Goal: Communication & Community: Answer question/provide support

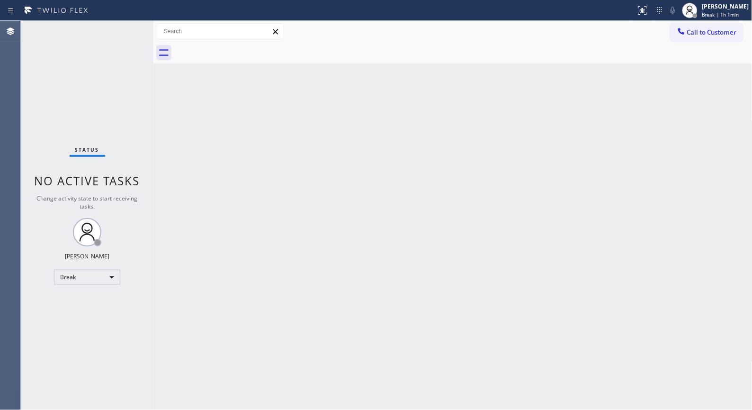
click at [532, 215] on div "Back to Dashboard Change Sender ID Customers Technicians Select a contact Outbo…" at bounding box center [452, 215] width 599 height 389
click at [731, 12] on span "Break | 1h 1min" at bounding box center [720, 14] width 37 height 7
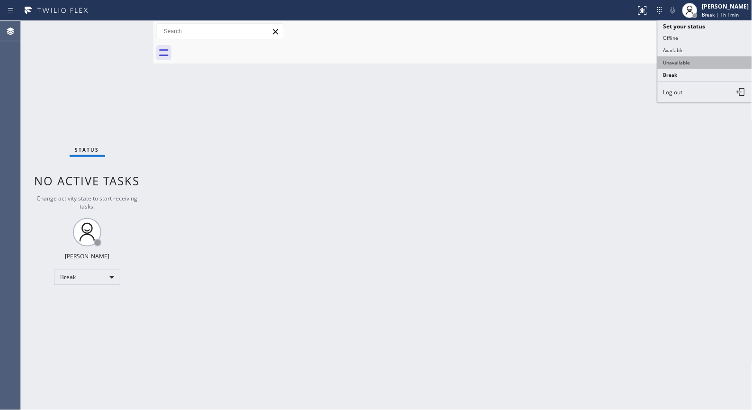
click at [682, 64] on button "Unavailable" at bounding box center [705, 62] width 95 height 12
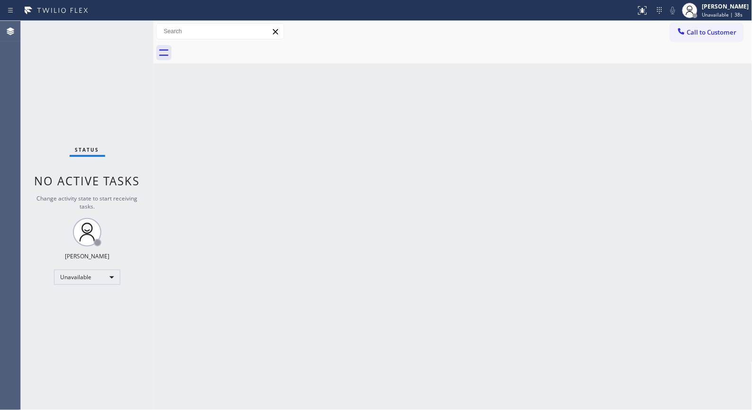
click at [331, 225] on div "Back to Dashboard Change Sender ID Customers Technicians Select a contact Outbo…" at bounding box center [452, 215] width 599 height 389
click at [294, 258] on div "Back to Dashboard Change Sender ID Customers Technicians Select a contact Outbo…" at bounding box center [452, 215] width 599 height 389
drag, startPoint x: 333, startPoint y: 186, endPoint x: 328, endPoint y: 162, distance: 23.7
click at [331, 172] on div "Back to Dashboard Change Sender ID Customers Technicians Select a contact Outbo…" at bounding box center [452, 215] width 599 height 389
click at [362, 231] on div "Back to Dashboard Change Sender ID Customers Technicians Select a contact Outbo…" at bounding box center [452, 215] width 599 height 389
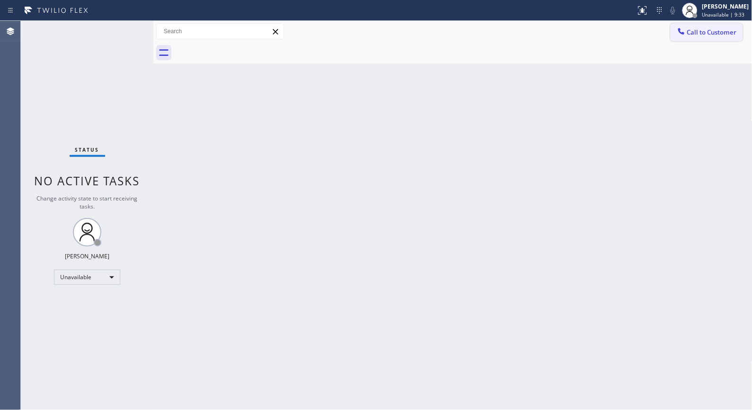
click at [703, 36] on button "Call to Customer" at bounding box center [707, 32] width 72 height 18
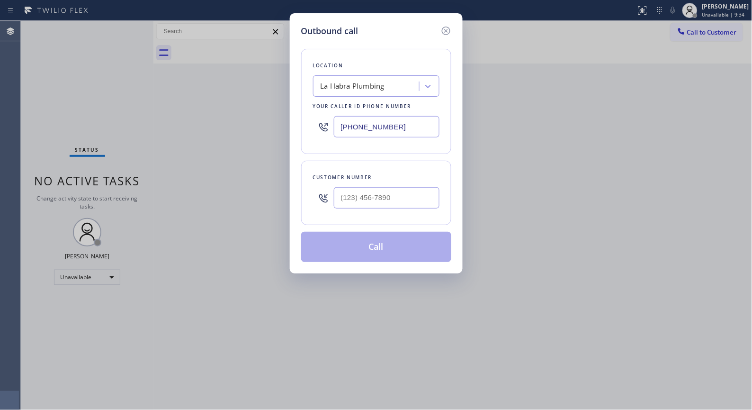
drag, startPoint x: 363, startPoint y: 125, endPoint x: 272, endPoint y: 72, distance: 105.0
click at [294, 102] on div "Outbound call Location [GEOGRAPHIC_DATA] Plumbing Your caller id phone number […" at bounding box center [376, 143] width 173 height 260
paste input "347) 407-9102"
type input "[PHONE_NUMBER]"
click at [323, 197] on div at bounding box center [376, 197] width 126 height 31
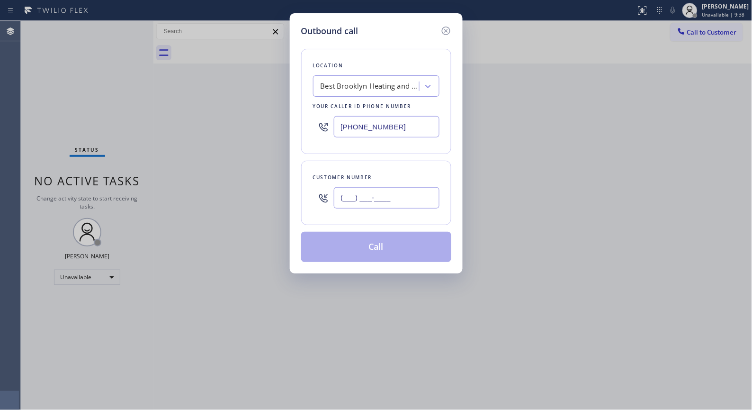
drag, startPoint x: 351, startPoint y: 197, endPoint x: 337, endPoint y: 196, distance: 13.8
click at [337, 196] on input "(___) ___-____" at bounding box center [387, 197] width 106 height 21
paste input "646) 363-2289"
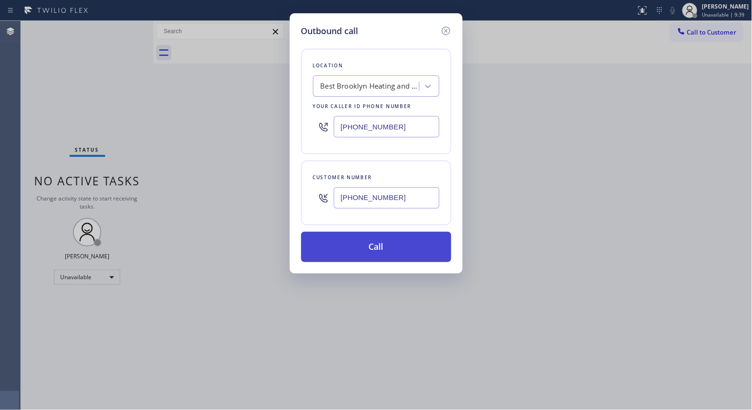
type input "[PHONE_NUMBER]"
click at [402, 243] on button "Call" at bounding box center [376, 247] width 150 height 30
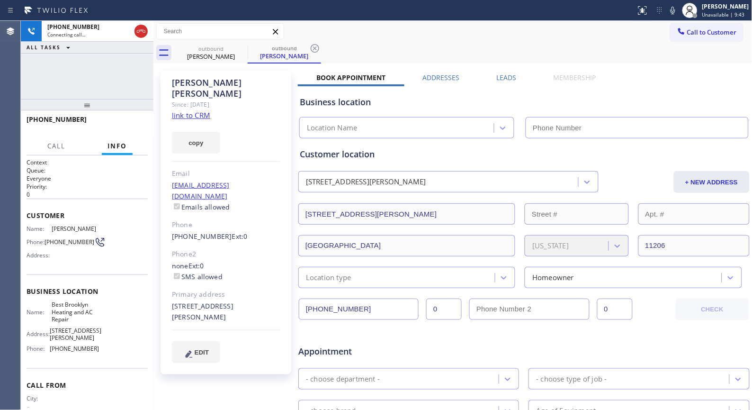
type input "[PHONE_NUMBER]"
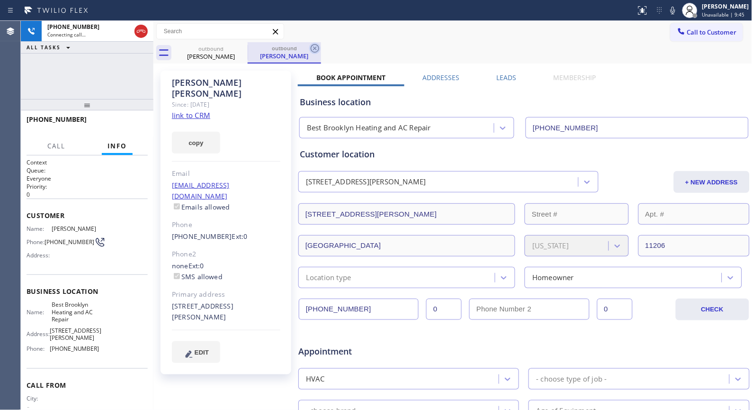
click at [315, 51] on icon at bounding box center [314, 48] width 11 height 11
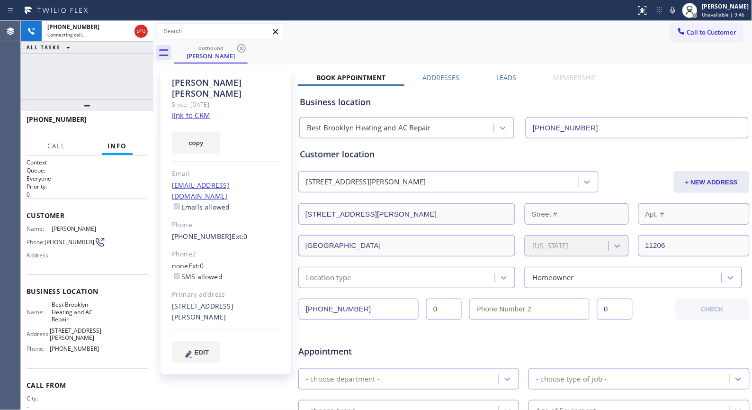
click at [89, 65] on div "[PHONE_NUMBER] Connecting call… ALL TASKS ALL TASKS ACTIVE TASKS TASKS IN WRAP …" at bounding box center [87, 215] width 133 height 389
click at [357, 50] on div "outbound [PERSON_NAME]" at bounding box center [463, 52] width 578 height 21
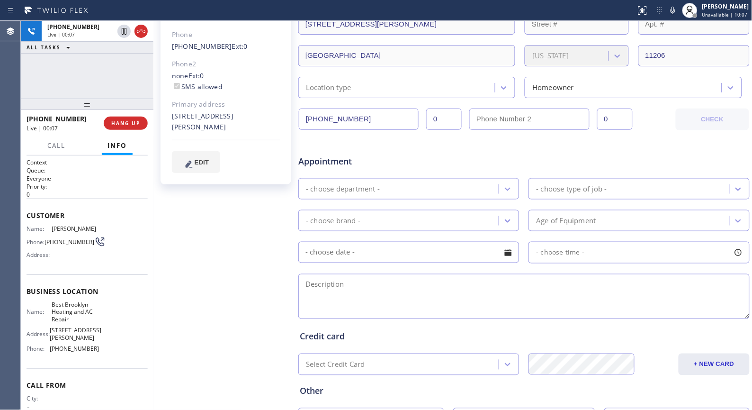
scroll to position [210, 0]
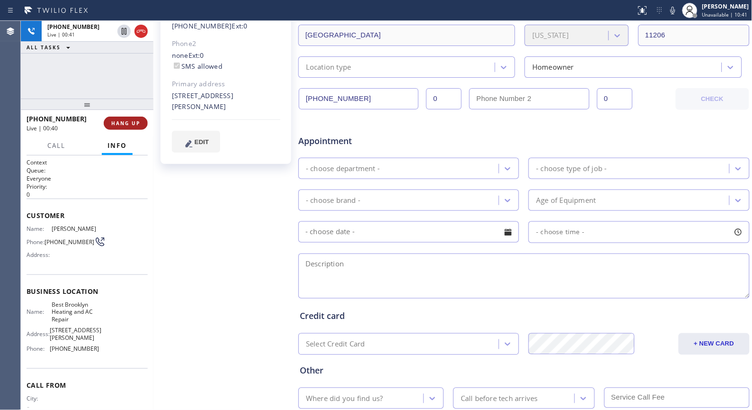
click at [131, 121] on span "HANG UP" at bounding box center [125, 123] width 29 height 7
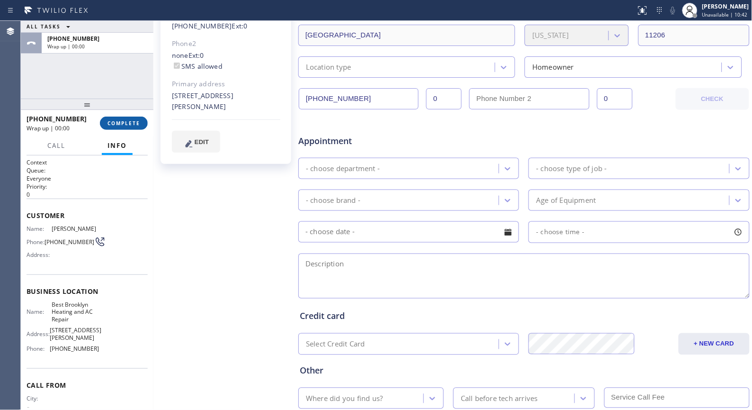
click at [131, 121] on span "COMPLETE" at bounding box center [123, 123] width 33 height 7
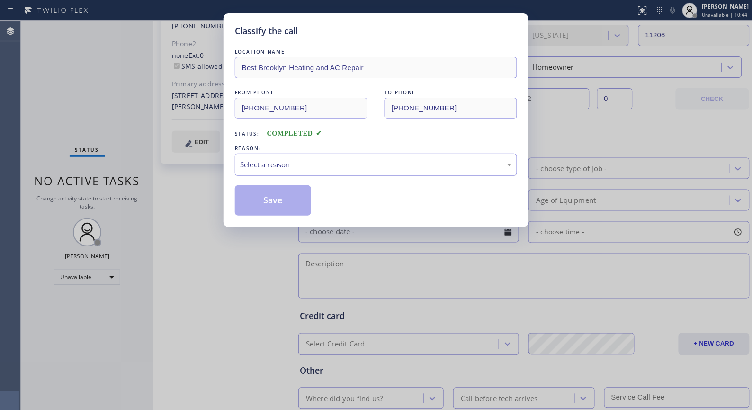
click at [315, 164] on div "Select a reason" at bounding box center [376, 164] width 272 height 11
click at [291, 197] on button "Save" at bounding box center [273, 200] width 76 height 30
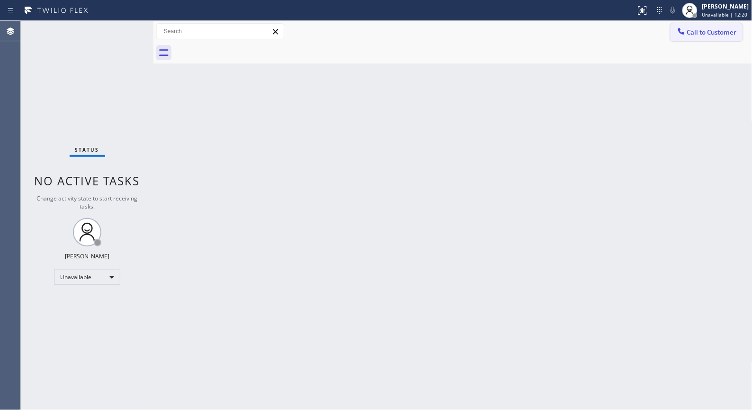
click at [716, 32] on span "Call to Customer" at bounding box center [712, 32] width 50 height 9
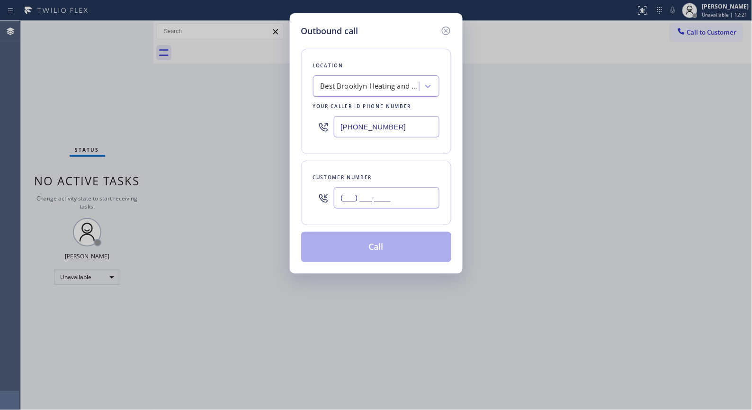
drag, startPoint x: 337, startPoint y: 197, endPoint x: 298, endPoint y: 197, distance: 38.8
click at [298, 197] on div "Outbound call Location Best Brooklyn Heating and AC Repair Your caller id phone…" at bounding box center [376, 143] width 173 height 260
paste input "973) 507-6912"
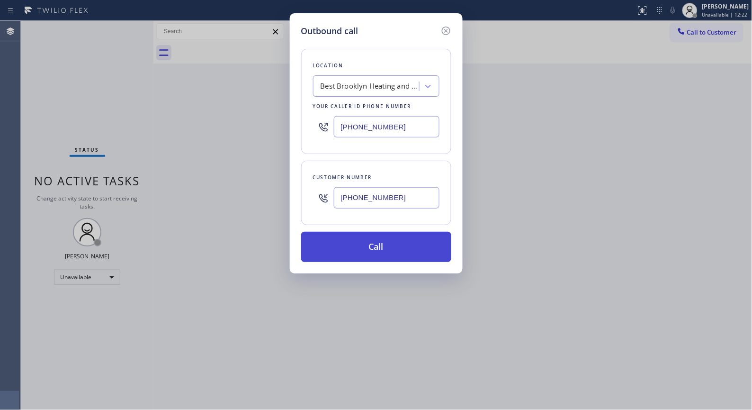
type input "[PHONE_NUMBER]"
click at [382, 242] on button "Call" at bounding box center [376, 247] width 150 height 30
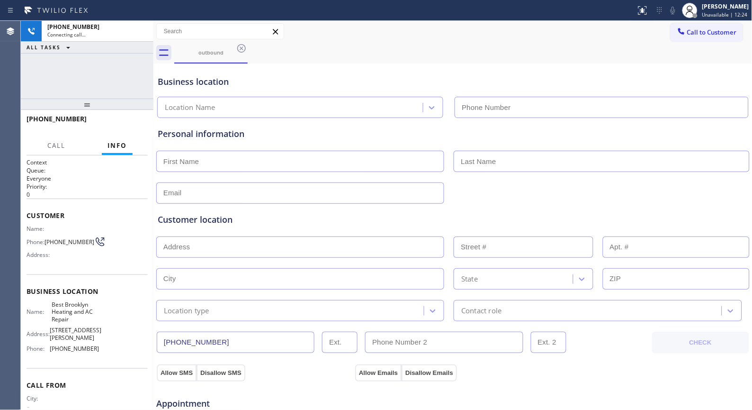
type input "[PHONE_NUMBER]"
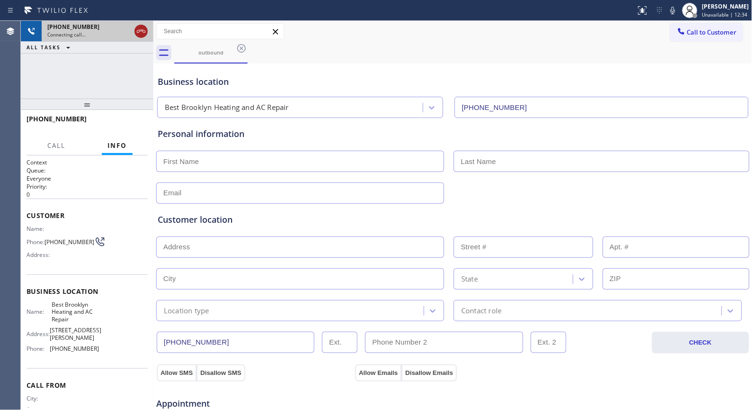
click at [138, 32] on icon at bounding box center [141, 31] width 9 height 3
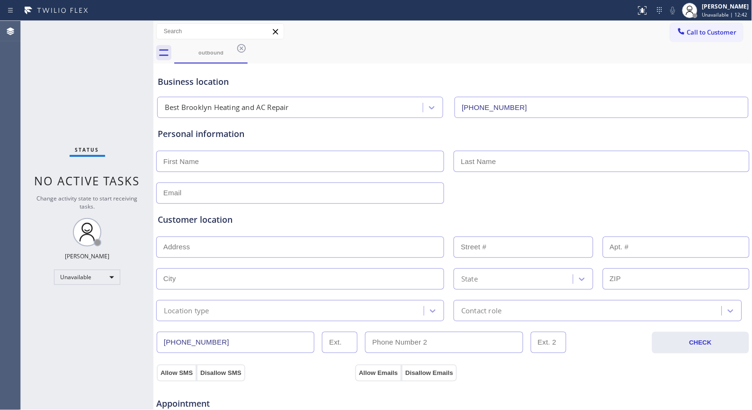
click at [376, 49] on div "outbound" at bounding box center [463, 52] width 578 height 21
click at [239, 48] on icon at bounding box center [241, 48] width 11 height 11
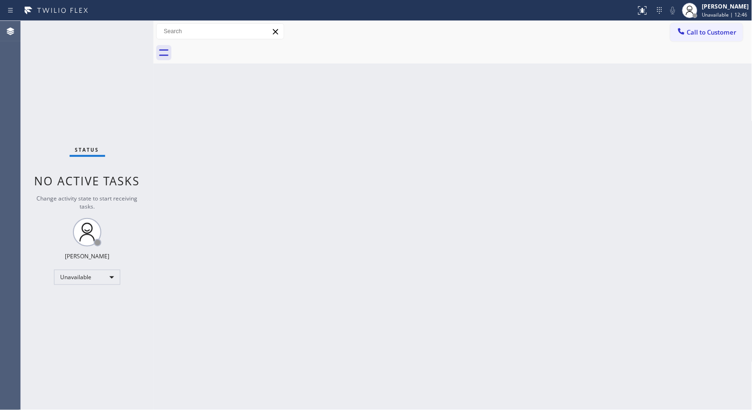
click at [259, 152] on div "Back to Dashboard Change Sender ID Customers Technicians Select a contact Outbo…" at bounding box center [452, 215] width 599 height 389
click at [446, 216] on div "Back to Dashboard Change Sender ID Customers Technicians Select a contact Outbo…" at bounding box center [452, 215] width 599 height 389
click at [718, 29] on span "Call to Customer" at bounding box center [712, 32] width 50 height 9
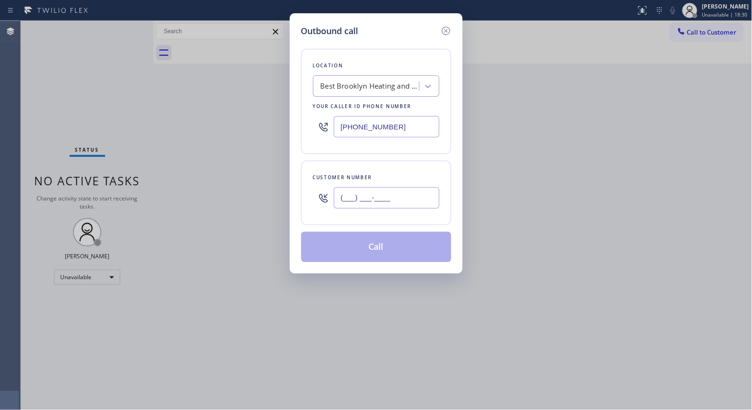
drag, startPoint x: 438, startPoint y: 193, endPoint x: 249, endPoint y: 21, distance: 255.8
click at [241, 169] on div "Outbound call Location Best Brooklyn Heating and AC Repair Your caller id phone…" at bounding box center [376, 205] width 752 height 410
paste input "301) 742-4333"
type input "[PHONE_NUMBER]"
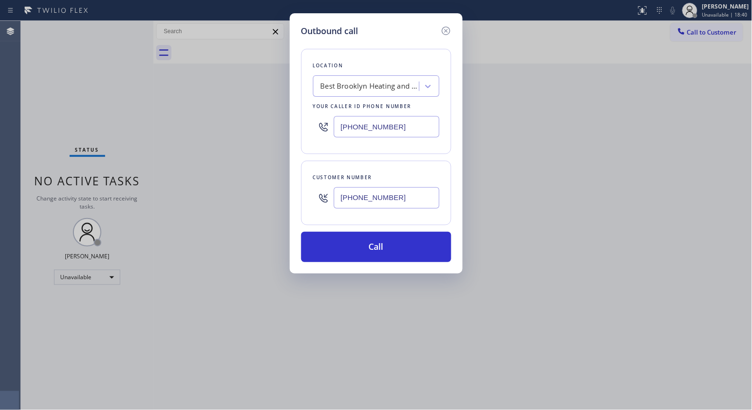
drag, startPoint x: 409, startPoint y: 129, endPoint x: 251, endPoint y: 113, distance: 158.0
click at [261, 125] on div "Outbound call Location Best Brooklyn Heating and AC Repair Your caller id phone…" at bounding box center [376, 205] width 752 height 410
paste input "836-6590"
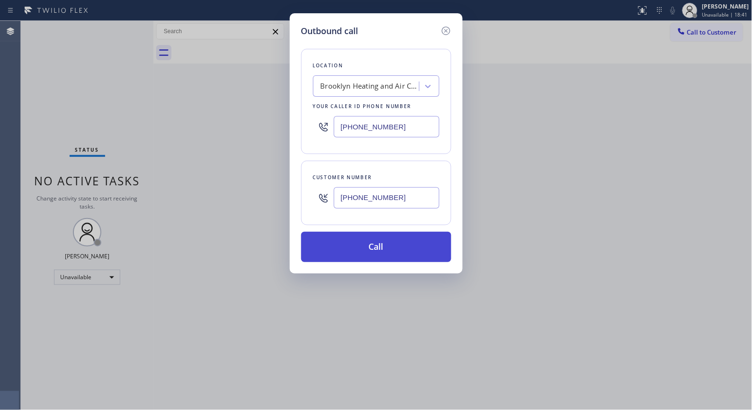
type input "[PHONE_NUMBER]"
click at [394, 249] on button "Call" at bounding box center [376, 247] width 150 height 30
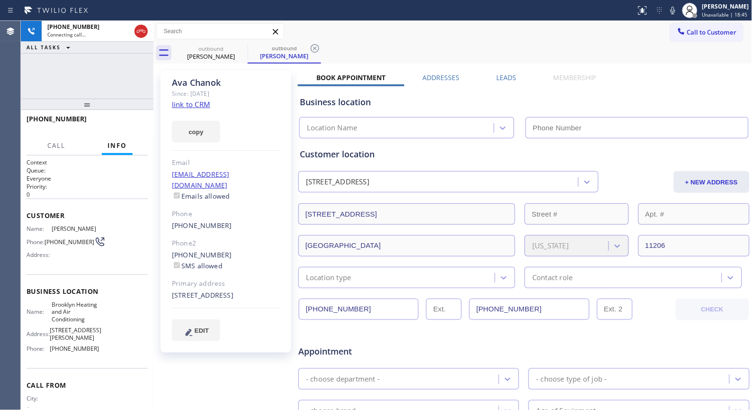
type input "[PHONE_NUMBER]"
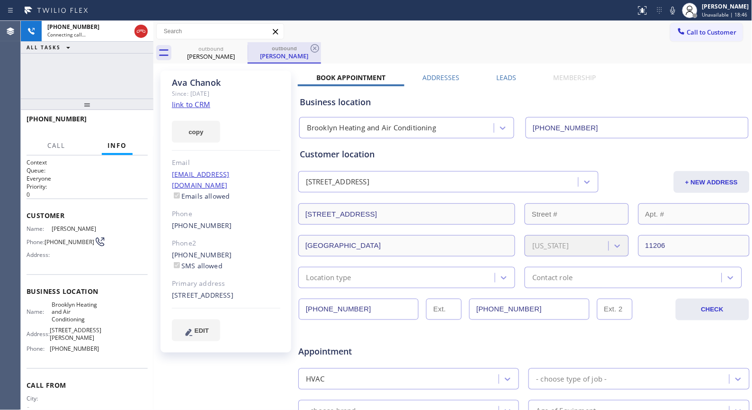
click at [308, 46] on div "outbound" at bounding box center [285, 48] width 72 height 7
drag, startPoint x: 98, startPoint y: 90, endPoint x: 100, endPoint y: 78, distance: 12.4
click at [99, 86] on div "[PHONE_NUMBER] Connecting call… ALL TASKS ALL TASKS ACTIVE TASKS TASKS IN WRAP …" at bounding box center [87, 215] width 133 height 389
click at [310, 54] on div at bounding box center [314, 48] width 11 height 11
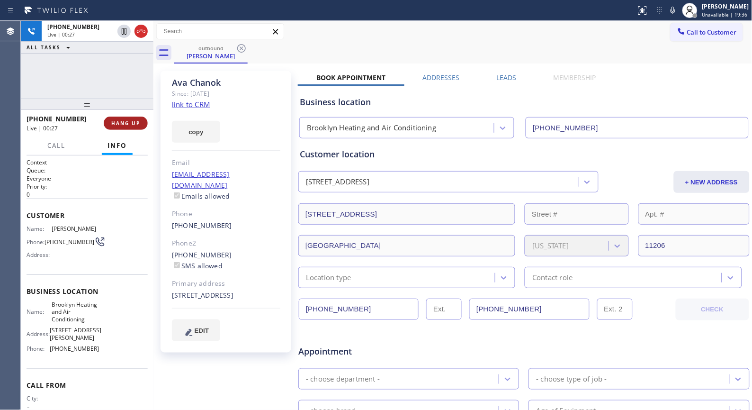
click at [128, 127] on button "HANG UP" at bounding box center [126, 122] width 44 height 13
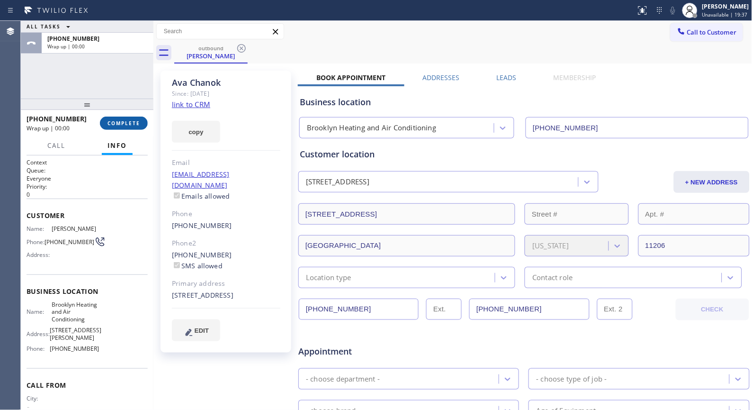
click at [129, 122] on span "COMPLETE" at bounding box center [123, 123] width 33 height 7
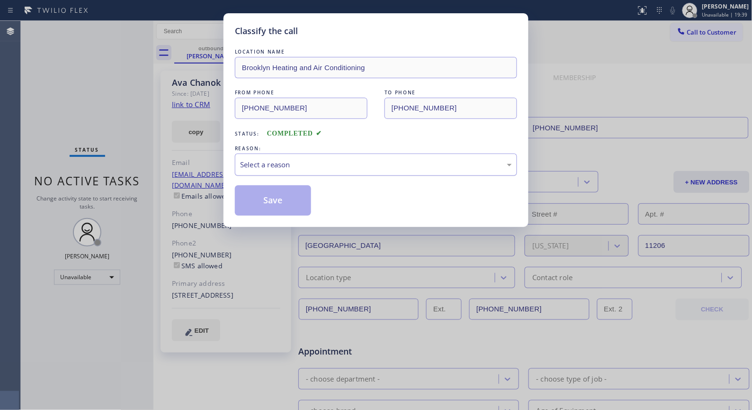
click at [263, 166] on div "Select a reason" at bounding box center [376, 164] width 272 height 11
click at [257, 199] on button "Save" at bounding box center [273, 200] width 76 height 30
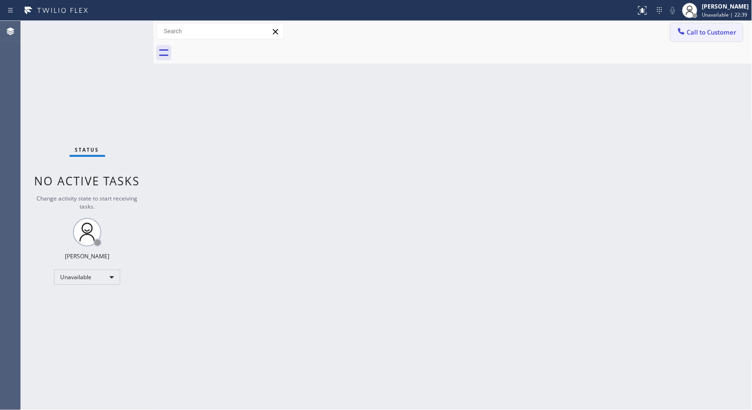
click at [720, 32] on span "Call to Customer" at bounding box center [712, 32] width 50 height 9
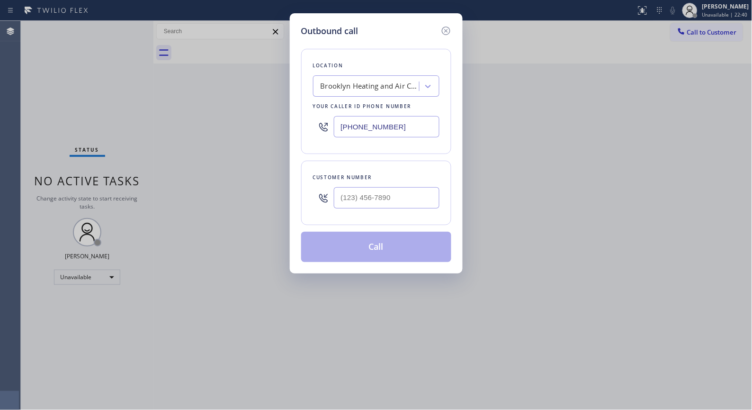
drag, startPoint x: 411, startPoint y: 125, endPoint x: 254, endPoint y: 90, distance: 161.1
click at [262, 98] on div "Outbound call Location [GEOGRAPHIC_DATA] Heating and Air Conditioning Your call…" at bounding box center [376, 205] width 752 height 410
paste input "866) 875-2471"
type input "[PHONE_NUMBER]"
click at [384, 199] on input "(___) ___-____" at bounding box center [387, 197] width 106 height 21
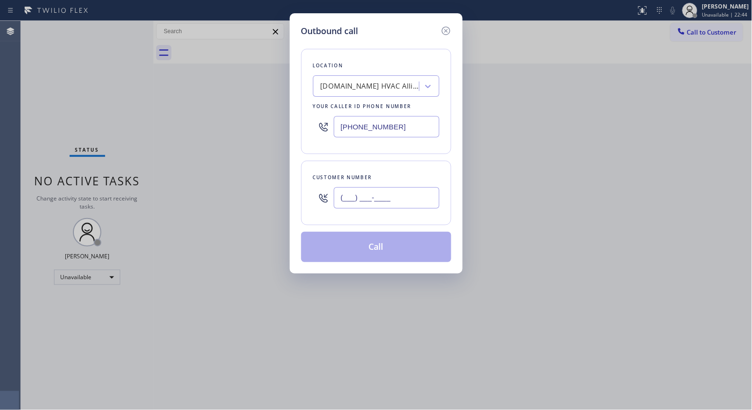
paste input "805) 304-4004"
type input "[PHONE_NUMBER]"
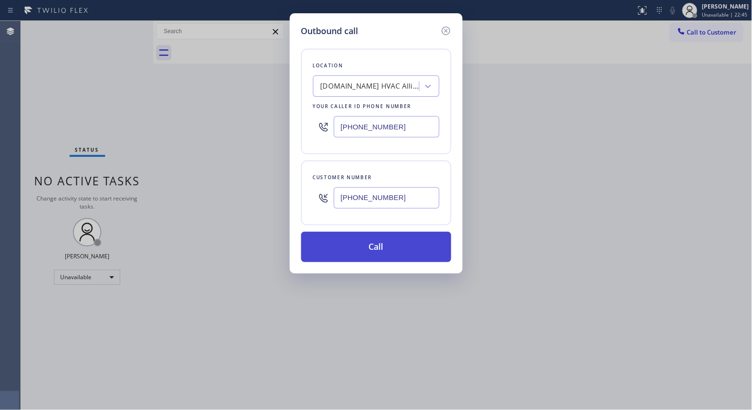
click at [432, 252] on button "Call" at bounding box center [376, 247] width 150 height 30
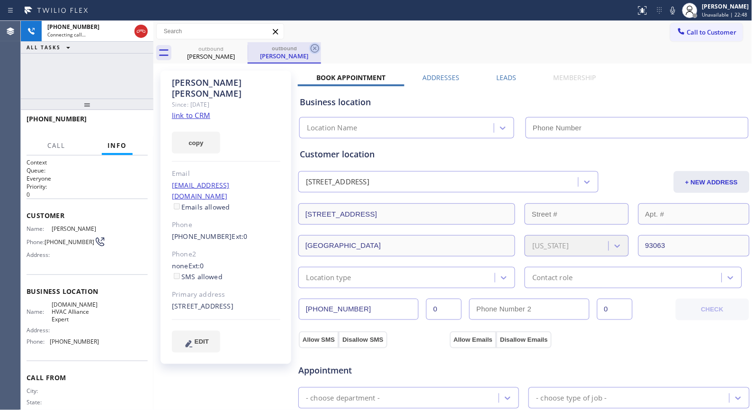
click at [319, 51] on icon at bounding box center [314, 48] width 11 height 11
type input "[PHONE_NUMBER]"
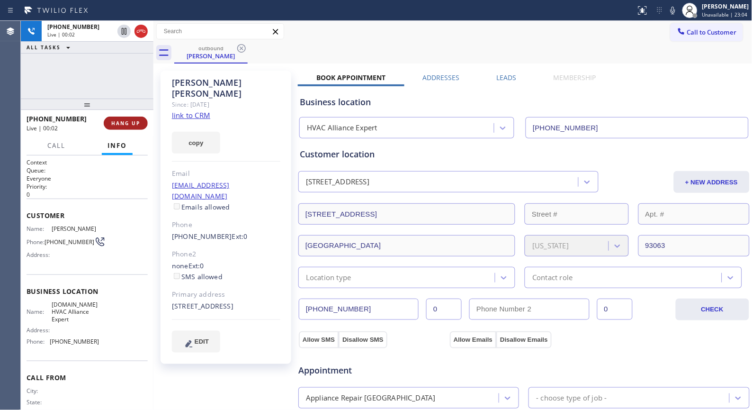
click at [125, 121] on span "HANG UP" at bounding box center [125, 123] width 29 height 7
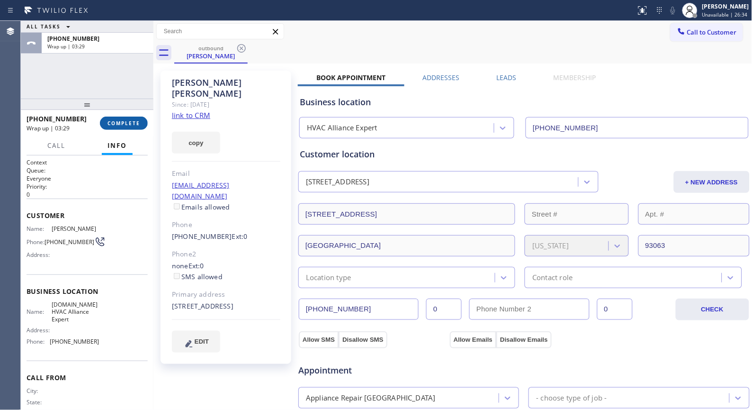
click at [134, 117] on button "COMPLETE" at bounding box center [124, 122] width 48 height 13
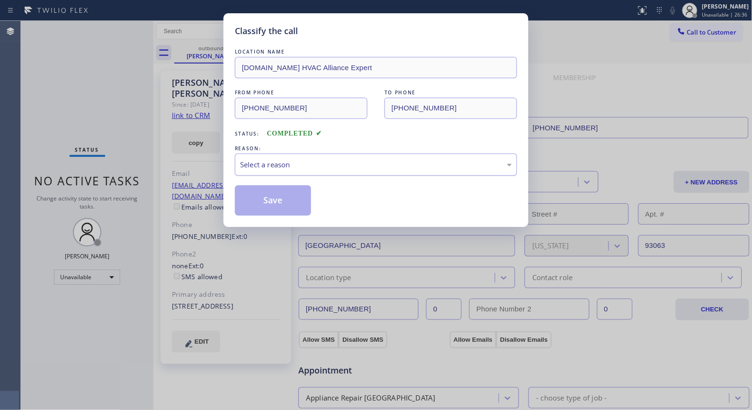
drag, startPoint x: 344, startPoint y: 157, endPoint x: 326, endPoint y: 173, distance: 23.8
click at [337, 166] on div "Select a reason" at bounding box center [376, 164] width 282 height 22
click at [281, 204] on button "Save" at bounding box center [273, 200] width 76 height 30
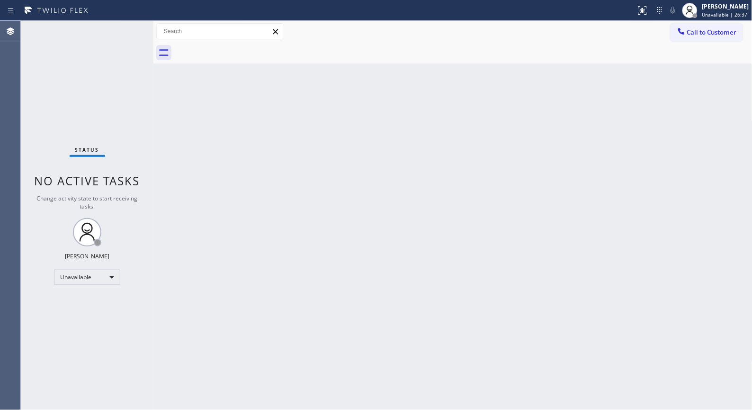
click at [716, 37] on button "Call to Customer" at bounding box center [707, 32] width 72 height 18
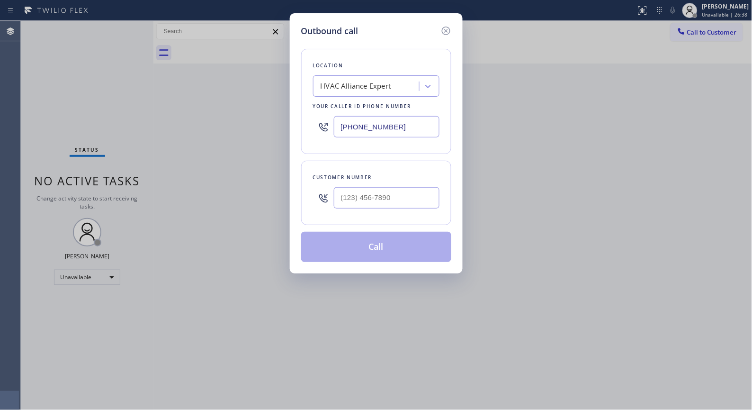
drag, startPoint x: 413, startPoint y: 119, endPoint x: 239, endPoint y: 0, distance: 210.9
click at [281, 81] on div "Outbound call Location HVAC Alliance Expert Your caller id phone number [PHONE_…" at bounding box center [376, 205] width 752 height 410
paste input "661) 349-4879"
type input "[PHONE_NUMBER]"
paste input "714) 292-3765"
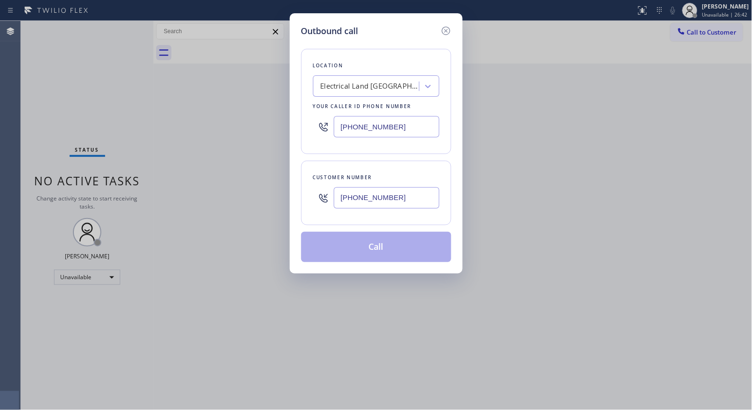
drag, startPoint x: 410, startPoint y: 197, endPoint x: 297, endPoint y: 194, distance: 113.2
click at [299, 195] on div "Outbound call Location Electrical Land [GEOGRAPHIC_DATA] Your caller id phone n…" at bounding box center [376, 143] width 173 height 260
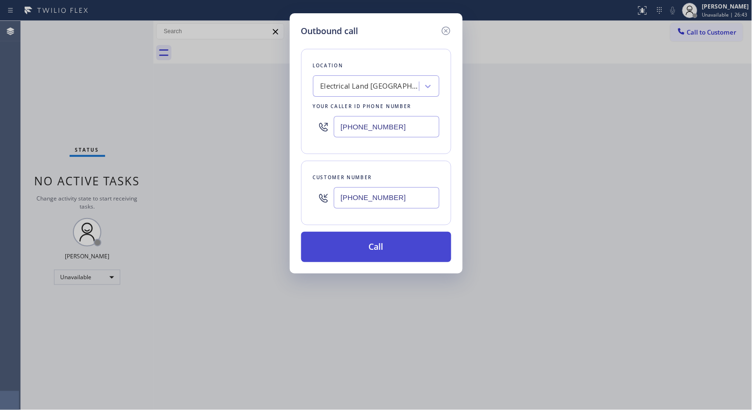
type input "[PHONE_NUMBER]"
click at [409, 248] on button "Call" at bounding box center [376, 247] width 150 height 30
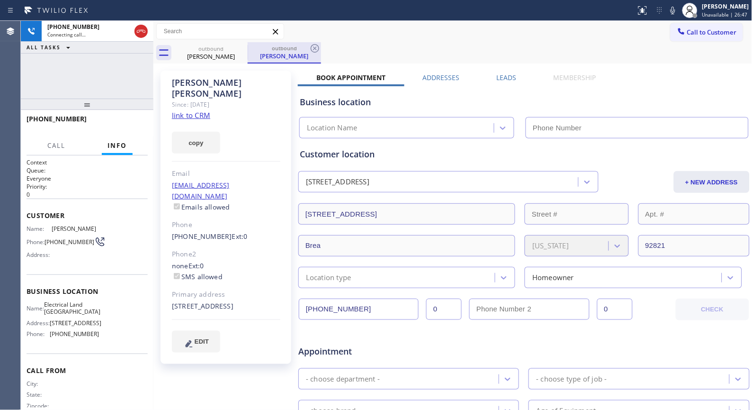
type input "[PHONE_NUMBER]"
drag, startPoint x: 315, startPoint y: 47, endPoint x: 269, endPoint y: 55, distance: 47.0
click at [315, 47] on icon at bounding box center [315, 48] width 9 height 9
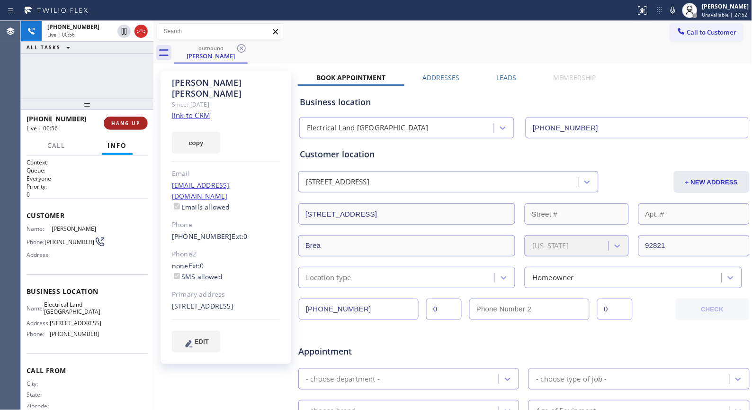
click at [121, 120] on span "HANG UP" at bounding box center [125, 123] width 29 height 7
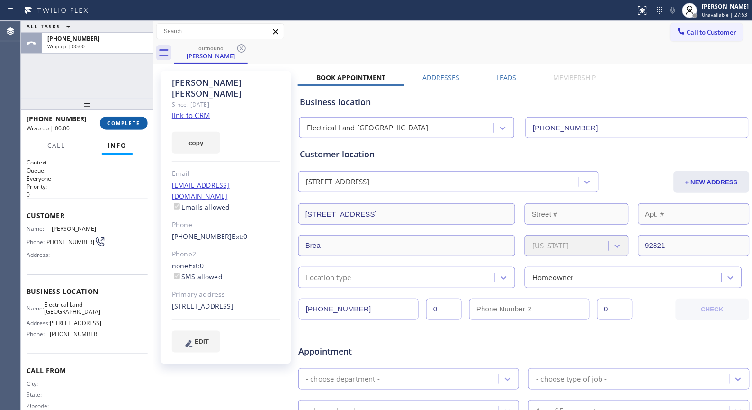
click at [121, 120] on span "COMPLETE" at bounding box center [123, 123] width 33 height 7
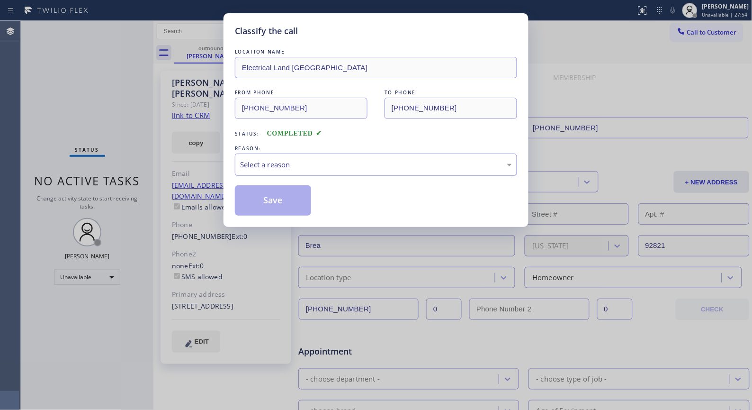
click at [265, 165] on div "Select a reason" at bounding box center [376, 164] width 272 height 11
click at [264, 202] on button "Save" at bounding box center [273, 200] width 76 height 30
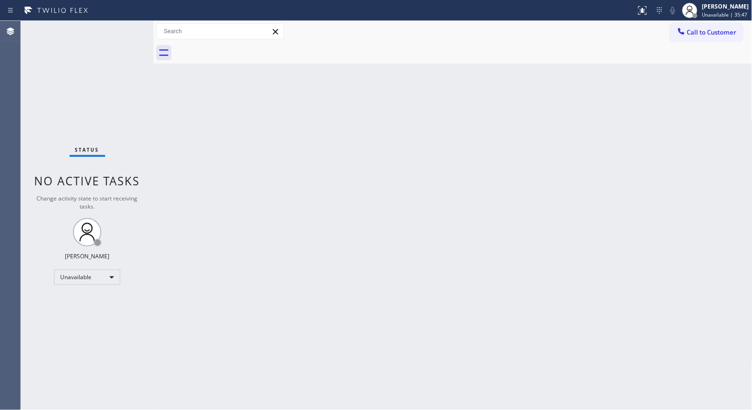
drag, startPoint x: 718, startPoint y: 31, endPoint x: 467, endPoint y: 99, distance: 260.1
click at [717, 32] on span "Call to Customer" at bounding box center [712, 32] width 50 height 9
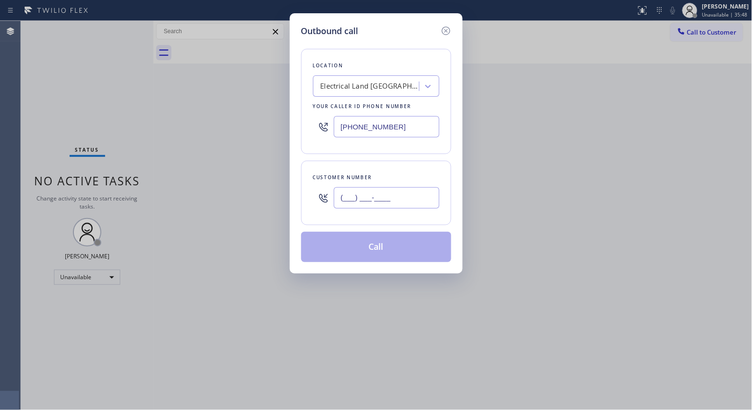
drag, startPoint x: 415, startPoint y: 207, endPoint x: 245, endPoint y: 122, distance: 190.0
click at [290, 193] on div "Outbound call Location Electrical Land [GEOGRAPHIC_DATA] Your caller id phone n…" at bounding box center [376, 143] width 173 height 260
paste input "203) 247-0129"
type input "[PHONE_NUMBER]"
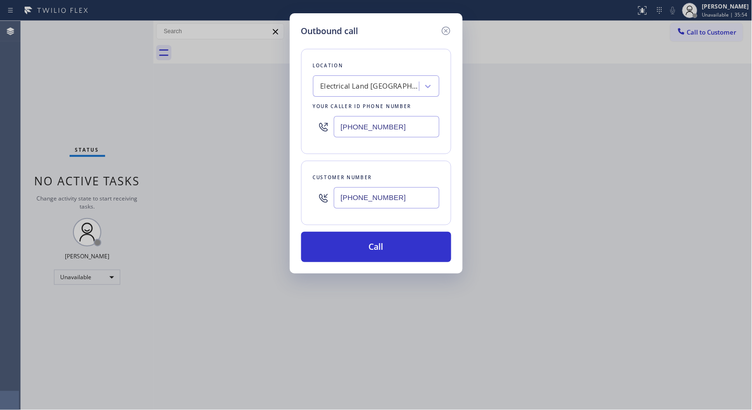
drag, startPoint x: 367, startPoint y: 125, endPoint x: 313, endPoint y: 125, distance: 54.5
click at [313, 125] on div "[PHONE_NUMBER]" at bounding box center [376, 126] width 126 height 31
paste input "19) 432-6327"
type input "[PHONE_NUMBER]"
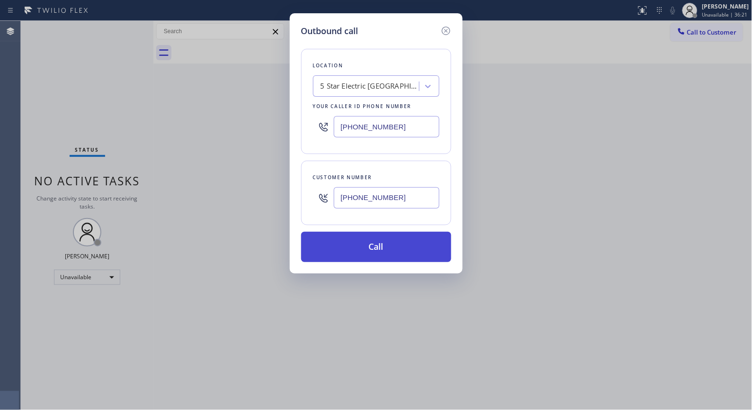
click at [370, 243] on button "Call" at bounding box center [376, 247] width 150 height 30
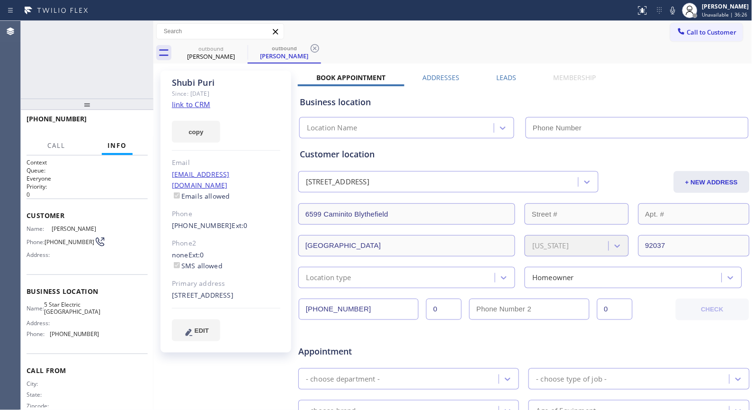
type input "[PHONE_NUMBER]"
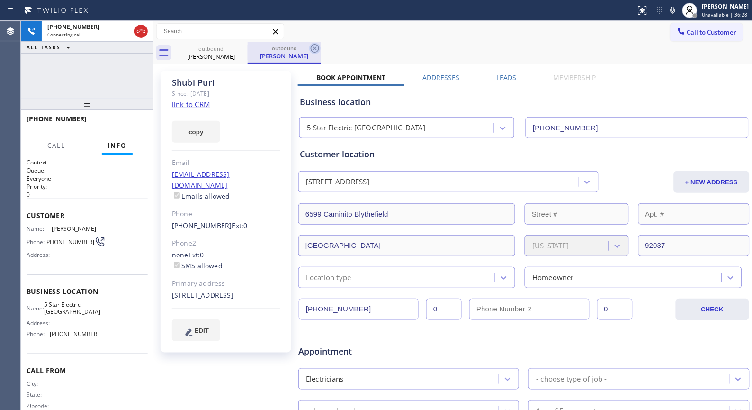
click at [320, 53] on icon at bounding box center [314, 48] width 11 height 11
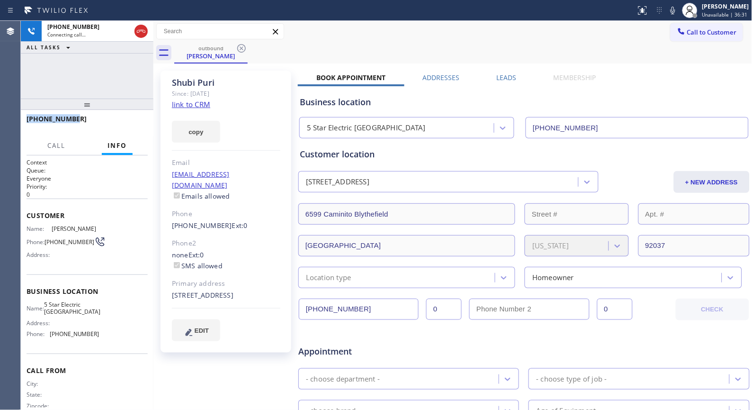
drag, startPoint x: 90, startPoint y: 117, endPoint x: 36, endPoint y: 109, distance: 55.4
click at [36, 109] on div "[PHONE_NUMBER] Connecting call… ALL TASKS ALL TASKS ACTIVE TASKS TASKS IN WRAP …" at bounding box center [87, 215] width 133 height 389
copy span "[PHONE_NUMBER]"
click at [140, 30] on icon at bounding box center [141, 31] width 9 height 3
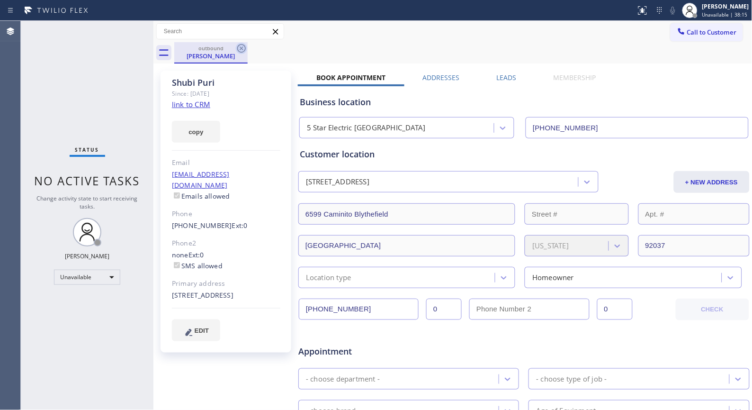
click at [244, 46] on icon at bounding box center [241, 48] width 9 height 9
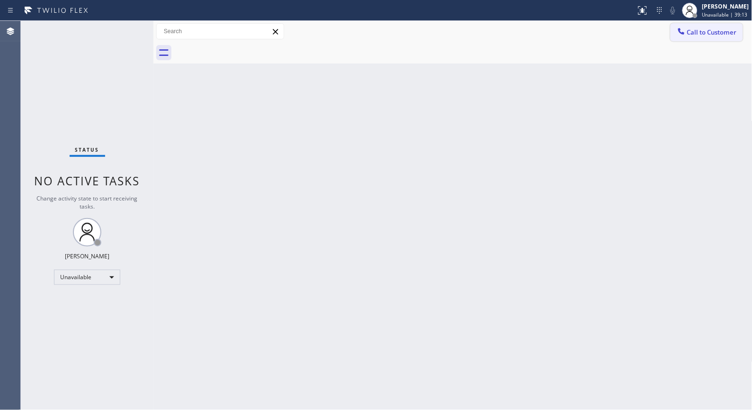
click at [729, 24] on button "Call to Customer" at bounding box center [707, 32] width 72 height 18
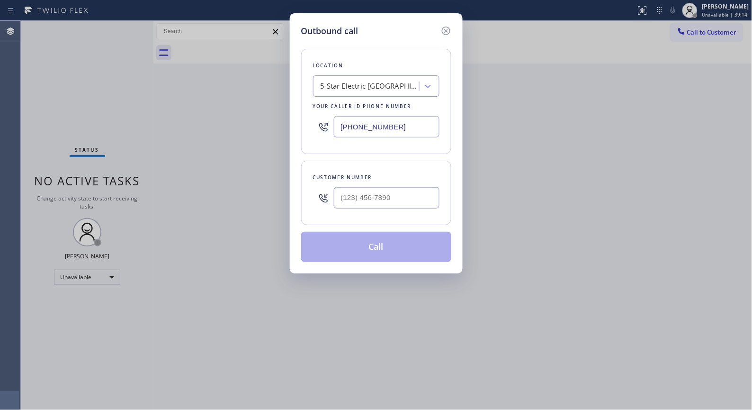
drag, startPoint x: 400, startPoint y: 134, endPoint x: 280, endPoint y: 87, distance: 128.6
click at [295, 116] on div "Outbound call Location 5 Star Electric [GEOGRAPHIC_DATA] Your caller id phone n…" at bounding box center [376, 143] width 173 height 260
paste input "562) 378-3598"
type input "[PHONE_NUMBER]"
click at [361, 204] on input "(___) ___-____" at bounding box center [387, 197] width 106 height 21
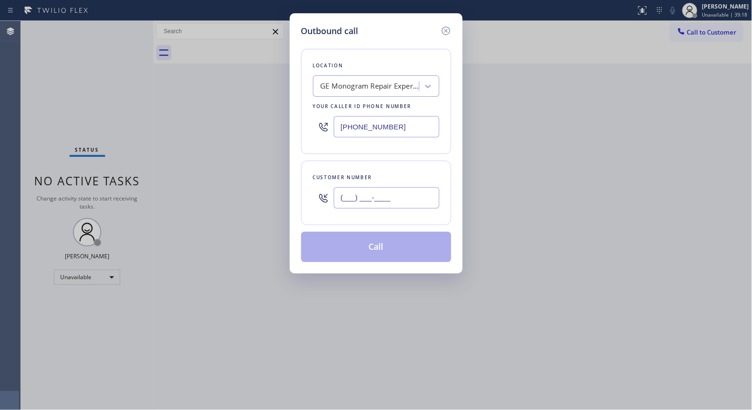
paste input "714) 342-8398"
type input "[PHONE_NUMBER]"
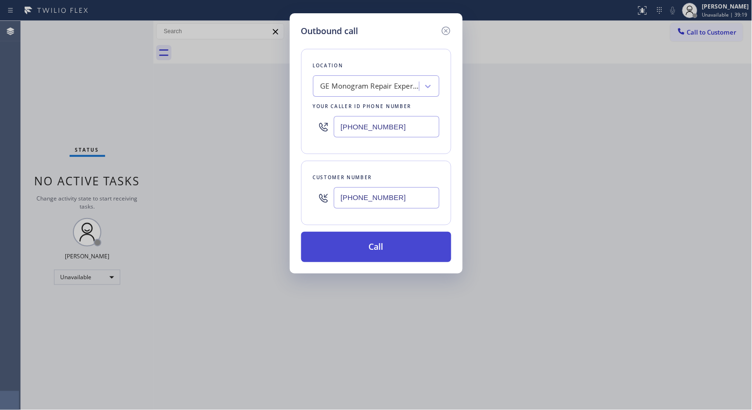
click at [381, 245] on button "Call" at bounding box center [376, 247] width 150 height 30
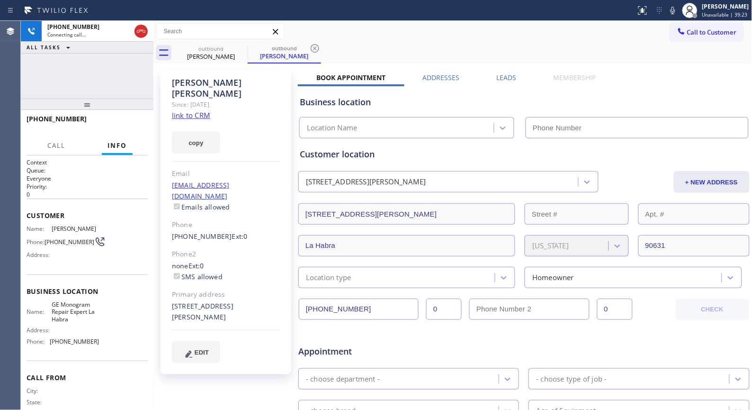
type input "[PHONE_NUMBER]"
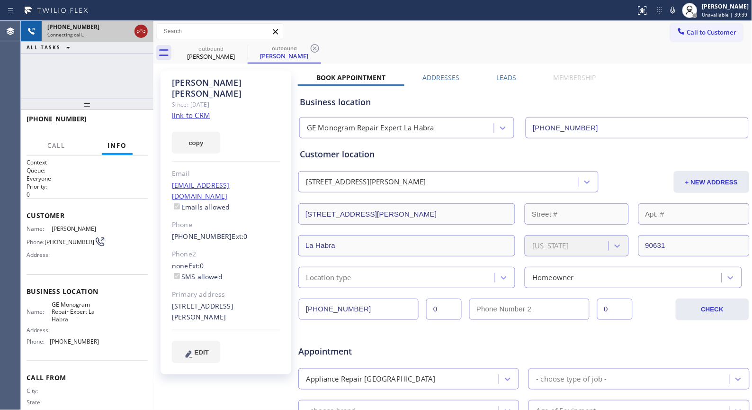
click at [140, 31] on icon at bounding box center [140, 31] width 11 height 11
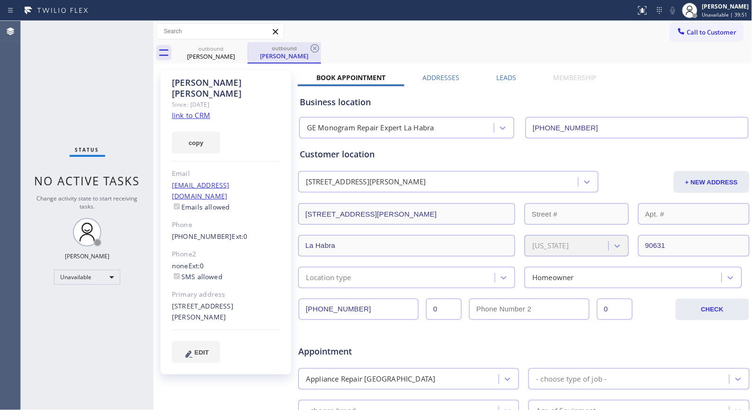
click at [308, 47] on div "outbound" at bounding box center [285, 48] width 72 height 7
click at [237, 49] on icon at bounding box center [241, 48] width 11 height 11
click at [240, 46] on icon at bounding box center [241, 48] width 9 height 9
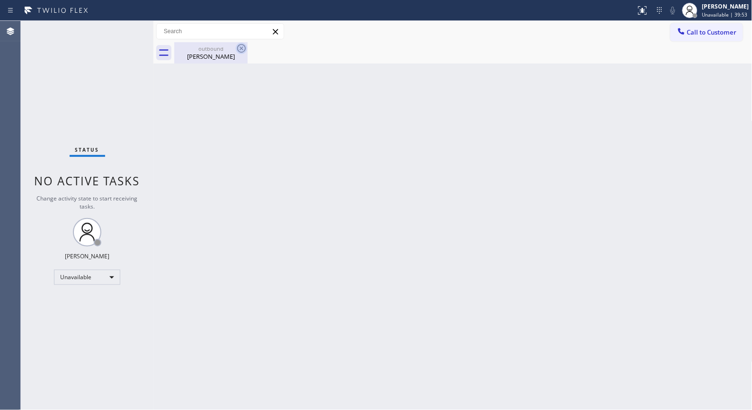
click at [242, 48] on icon at bounding box center [241, 48] width 9 height 9
click at [215, 49] on div "outbound" at bounding box center [211, 48] width 72 height 7
click at [702, 36] on button "Call to Customer" at bounding box center [707, 32] width 72 height 18
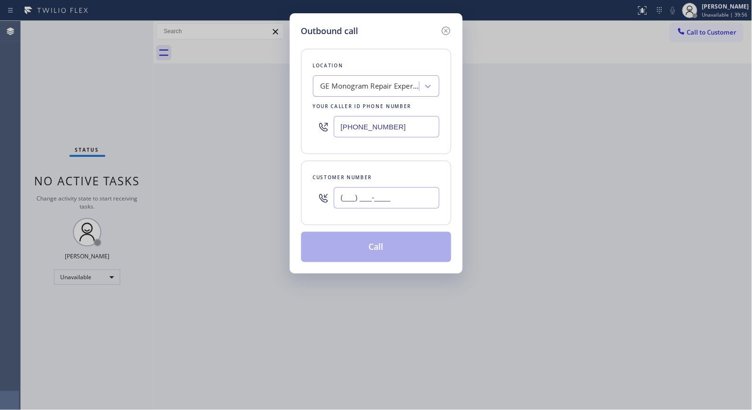
drag, startPoint x: 422, startPoint y: 197, endPoint x: 301, endPoint y: 191, distance: 121.4
click at [301, 191] on div "Customer number (___) ___-____" at bounding box center [376, 193] width 150 height 64
paste input "714) 342-8398"
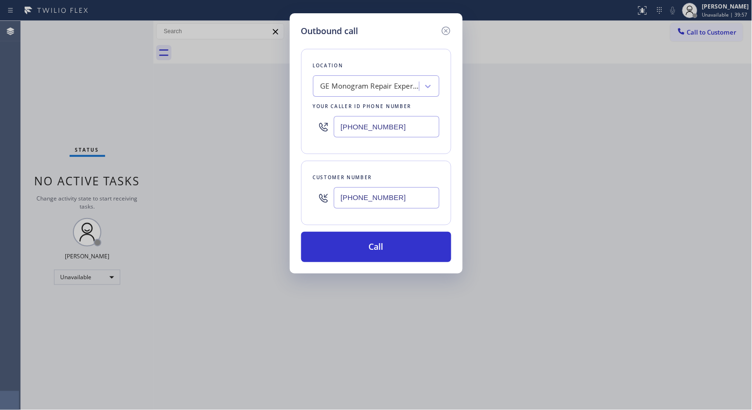
type input "[PHONE_NUMBER]"
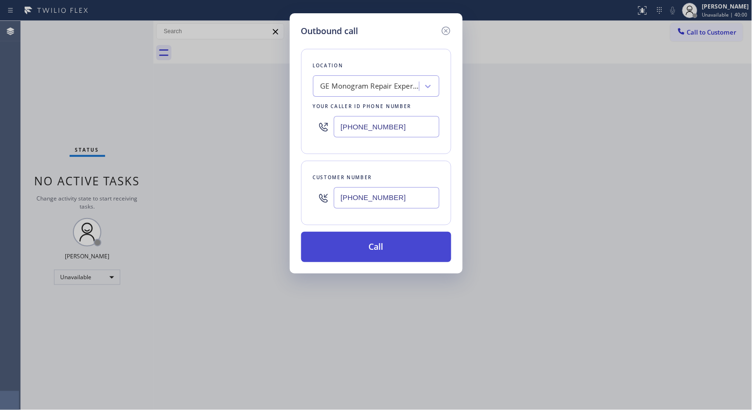
click at [404, 254] on button "Call" at bounding box center [376, 247] width 150 height 30
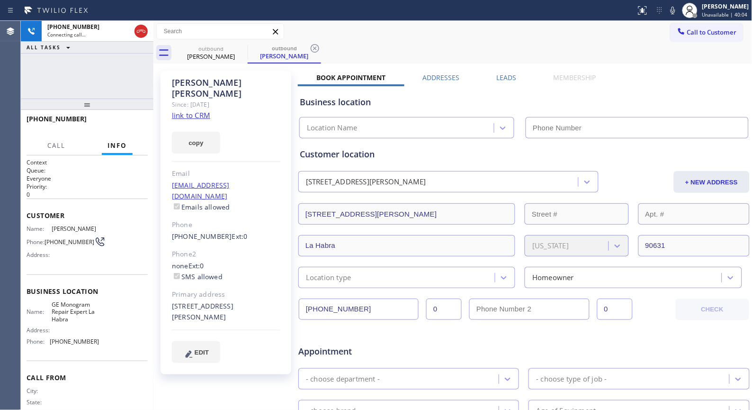
type input "[PHONE_NUMBER]"
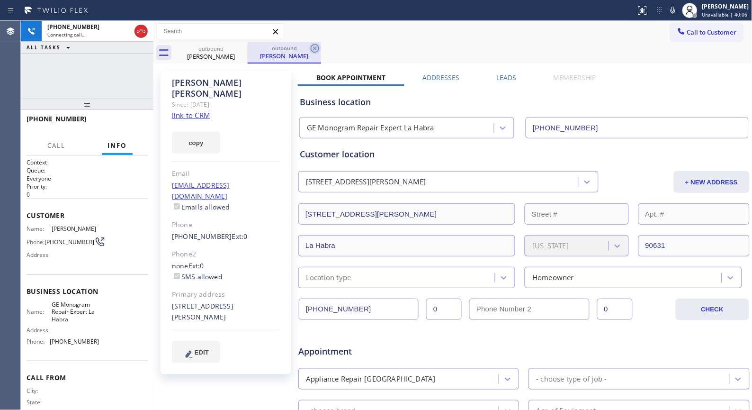
click at [317, 50] on icon at bounding box center [314, 48] width 11 height 11
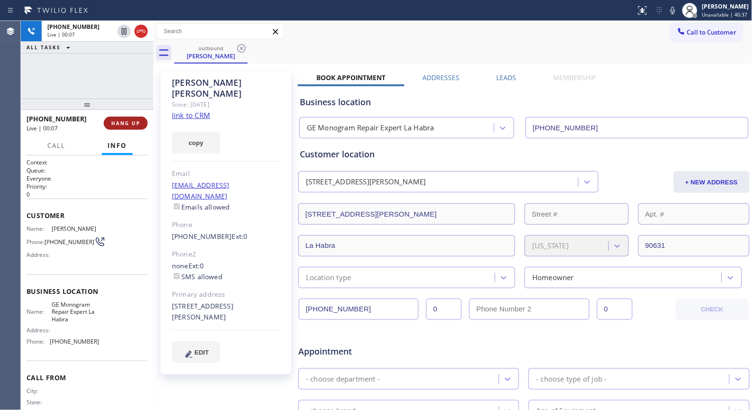
click at [131, 123] on span "HANG UP" at bounding box center [125, 123] width 29 height 7
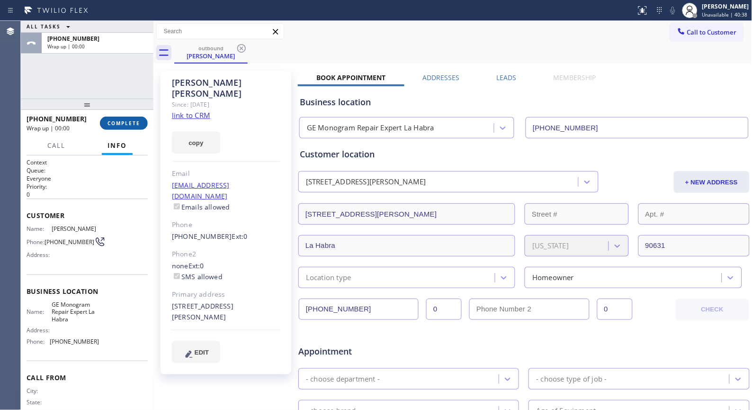
click at [131, 123] on span "COMPLETE" at bounding box center [123, 123] width 33 height 7
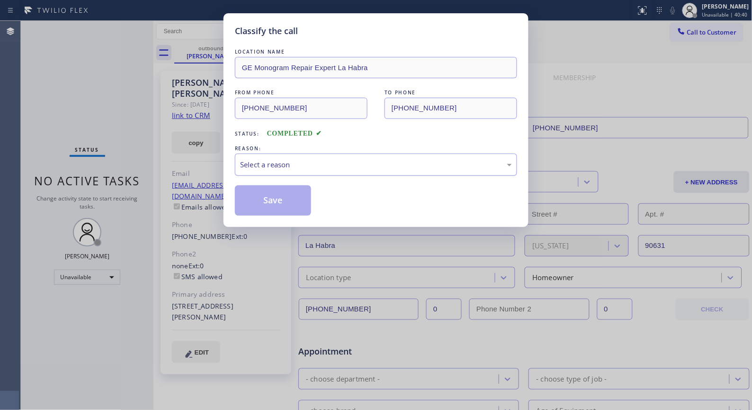
drag, startPoint x: 460, startPoint y: 164, endPoint x: 391, endPoint y: 169, distance: 69.8
click at [456, 162] on div "Select a reason" at bounding box center [376, 164] width 272 height 11
click at [293, 201] on button "Save" at bounding box center [273, 200] width 76 height 30
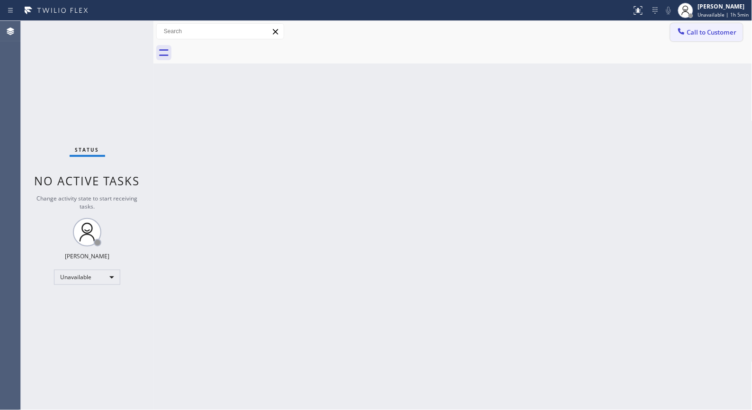
click at [709, 33] on span "Call to Customer" at bounding box center [712, 32] width 50 height 9
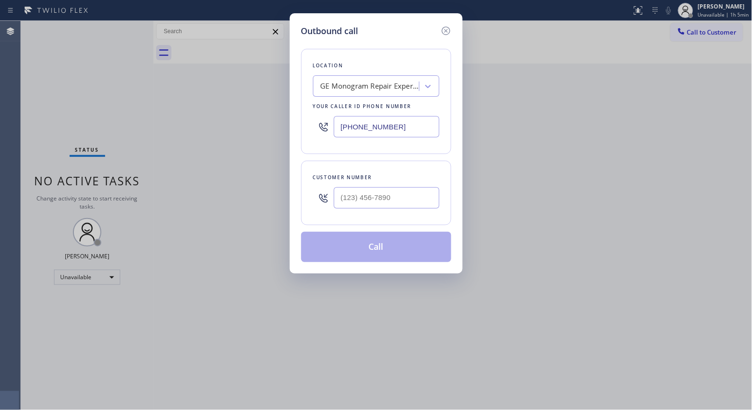
drag, startPoint x: 406, startPoint y: 123, endPoint x: 247, endPoint y: 57, distance: 172.2
click at [251, 64] on div "Outbound call Location GE Monogram Repair Expert La Habra Your caller id phone …" at bounding box center [376, 205] width 752 height 410
paste input "323) 991-91"
type input "[PHONE_NUMBER]"
drag, startPoint x: 406, startPoint y: 204, endPoint x: 314, endPoint y: 183, distance: 94.2
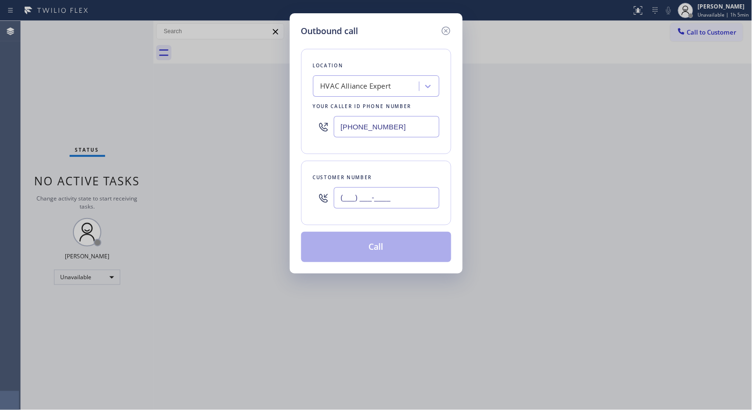
click at [315, 197] on div "(___) ___-____" at bounding box center [376, 197] width 126 height 31
paste input "949) 599-8332"
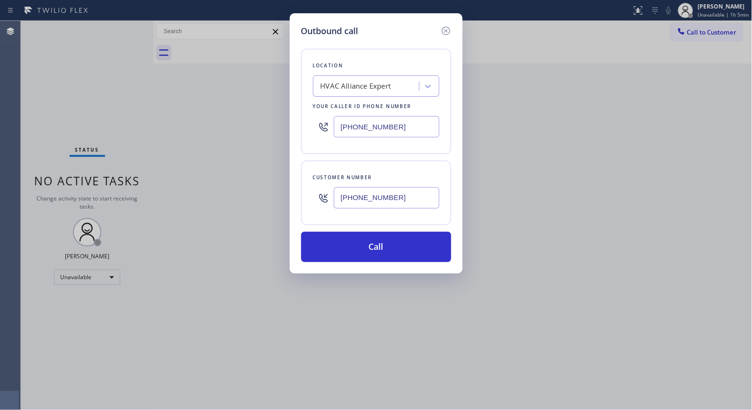
type input "[PHONE_NUMBER]"
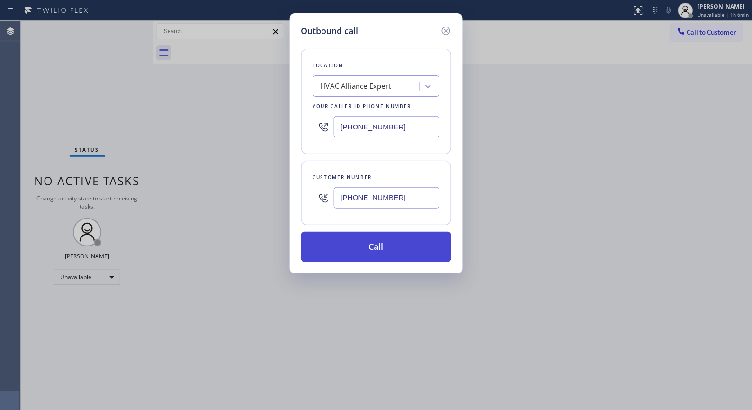
click at [365, 248] on button "Call" at bounding box center [376, 247] width 150 height 30
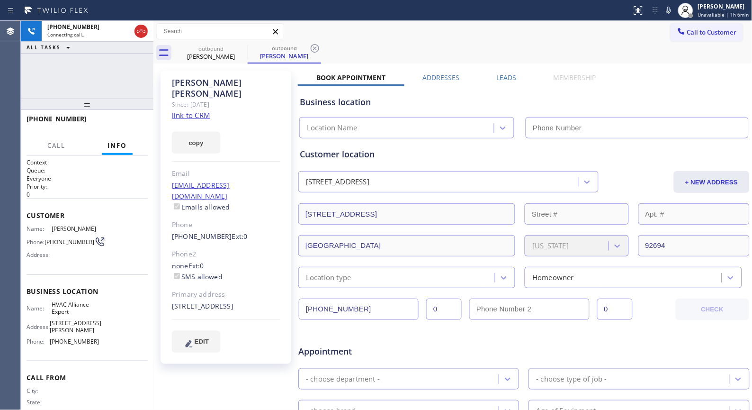
type input "[PHONE_NUMBER]"
click at [272, 16] on div at bounding box center [316, 10] width 624 height 15
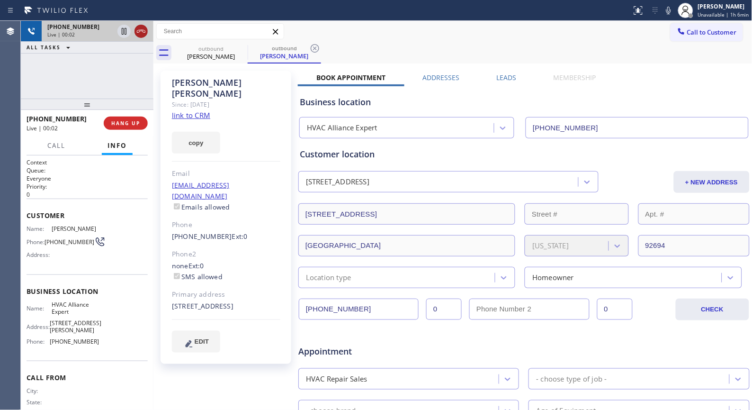
click at [139, 33] on icon at bounding box center [140, 31] width 11 height 11
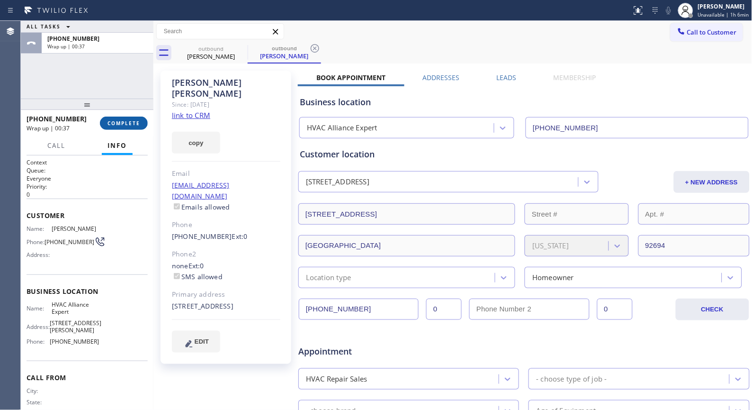
click at [127, 123] on span "COMPLETE" at bounding box center [123, 123] width 33 height 7
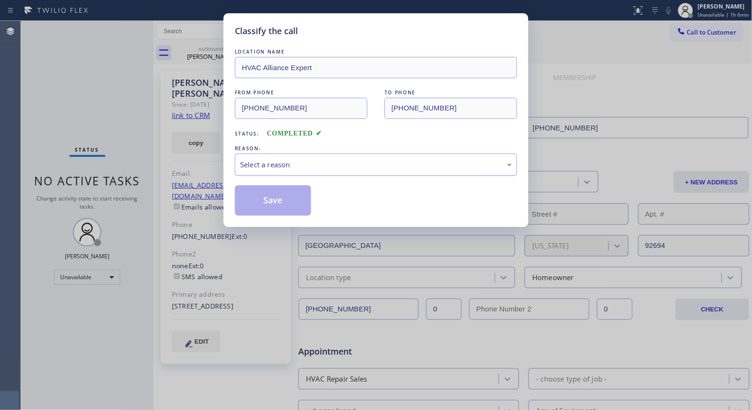
click at [330, 167] on div "Select a reason" at bounding box center [376, 164] width 272 height 11
click at [277, 200] on button "Save" at bounding box center [273, 200] width 76 height 30
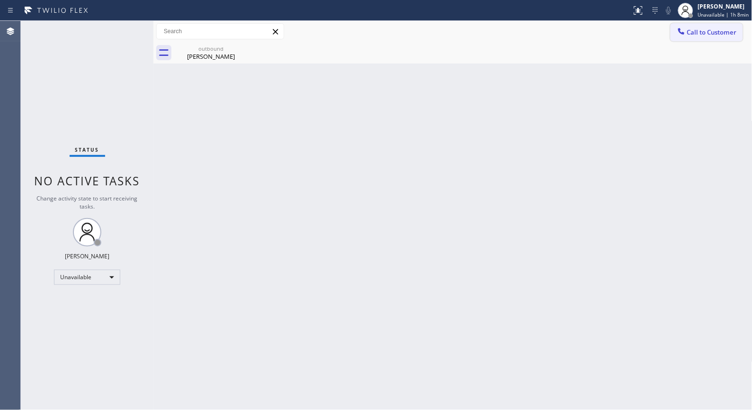
click at [712, 38] on button "Call to Customer" at bounding box center [707, 32] width 72 height 18
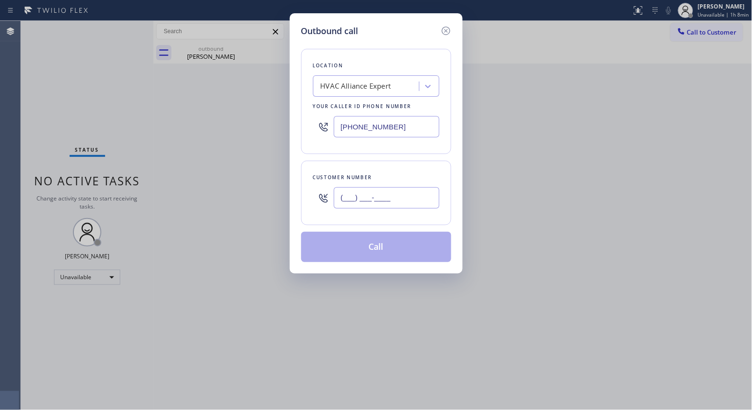
drag, startPoint x: 404, startPoint y: 196, endPoint x: 256, endPoint y: 195, distance: 148.2
click at [257, 196] on div "Outbound call Location HVAC Alliance Expert Your caller id phone number [PHONE_…" at bounding box center [376, 205] width 752 height 410
paste input "760) 614-9952"
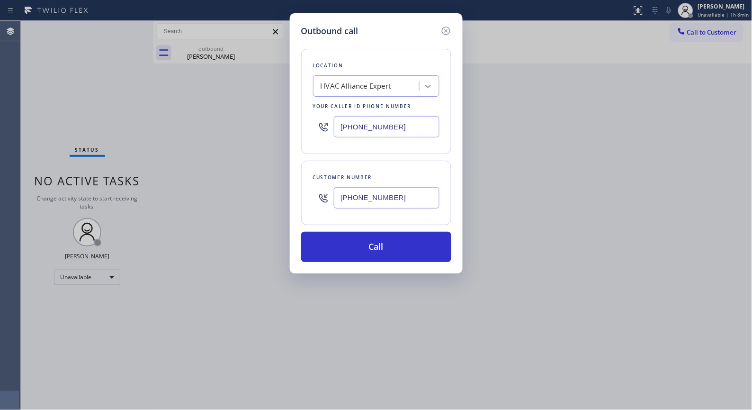
type input "[PHONE_NUMBER]"
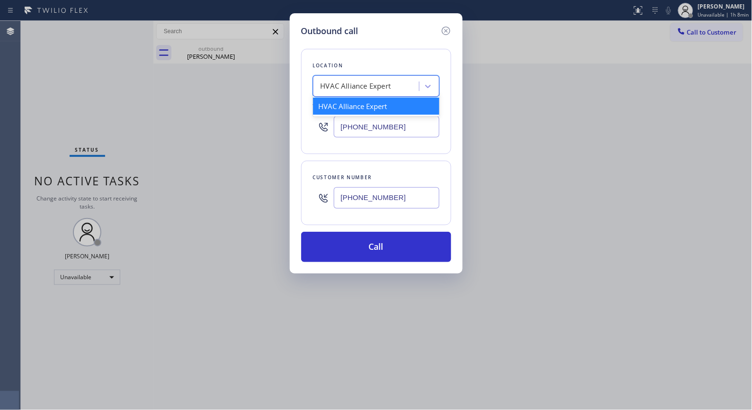
click at [358, 88] on div "HVAC Alliance Expert" at bounding box center [356, 86] width 71 height 11
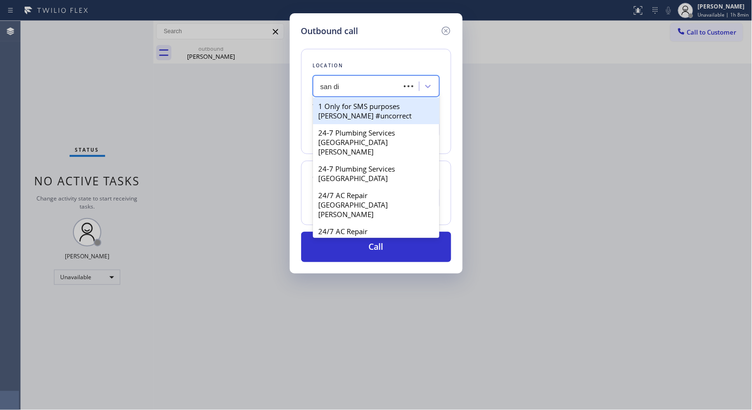
type input "san die"
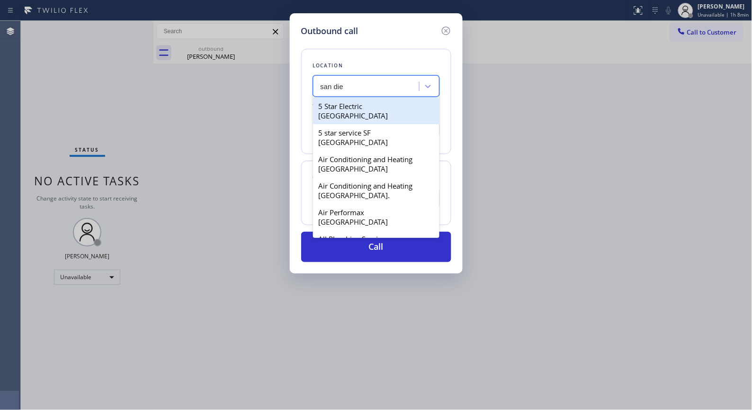
click at [360, 103] on div "5 Star Electric [GEOGRAPHIC_DATA]" at bounding box center [376, 111] width 126 height 27
type input "[PHONE_NUMBER]"
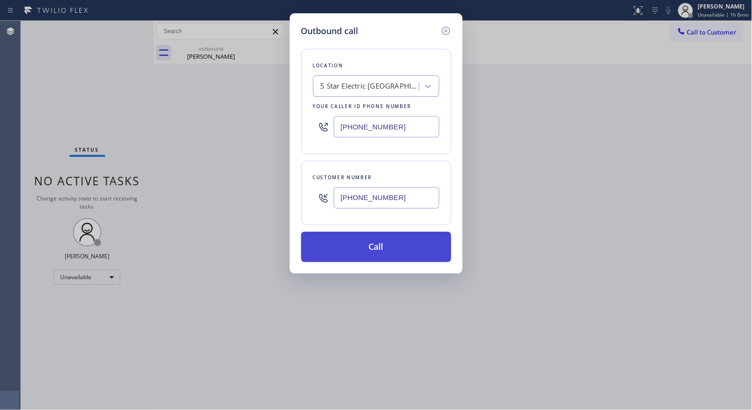
click at [397, 246] on button "Call" at bounding box center [376, 247] width 150 height 30
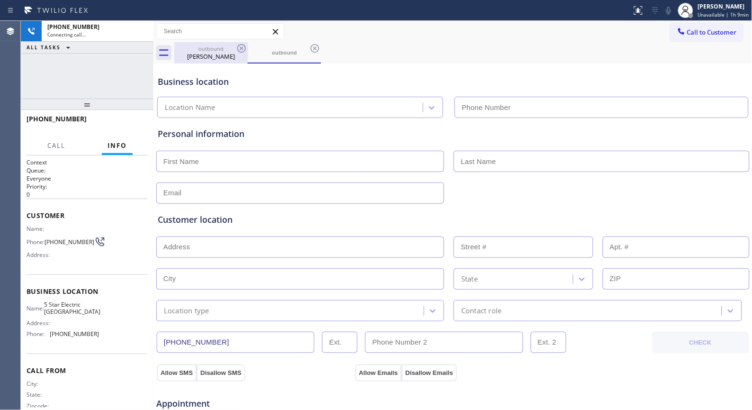
click at [227, 53] on div "[PERSON_NAME]" at bounding box center [211, 56] width 72 height 9
type input "[PHONE_NUMBER]"
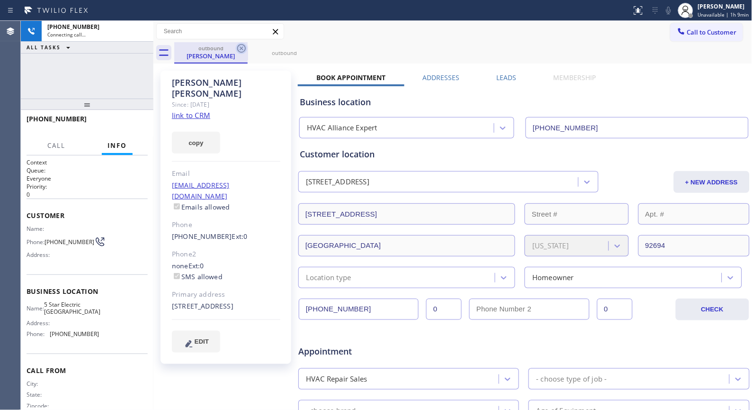
type input "[PHONE_NUMBER]"
click at [242, 47] on icon at bounding box center [241, 48] width 9 height 9
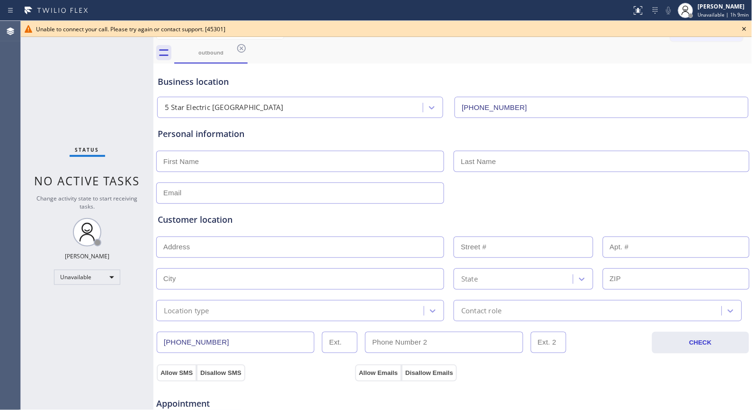
drag, startPoint x: 86, startPoint y: 120, endPoint x: 41, endPoint y: 120, distance: 44.5
click at [239, 48] on icon at bounding box center [241, 48] width 11 height 11
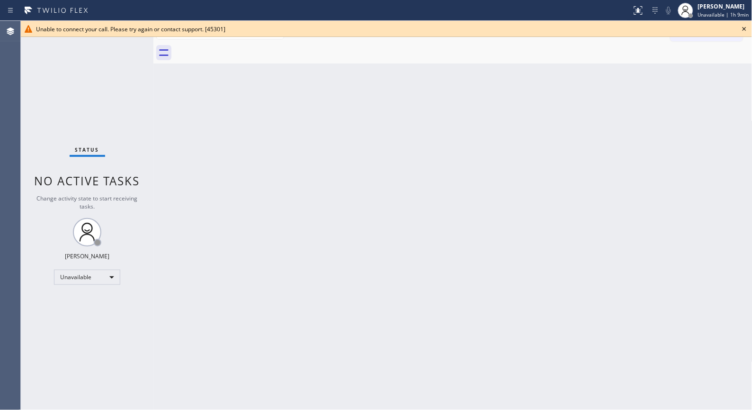
click at [345, 155] on div "Back to Dashboard Change Sender ID Customers Technicians Select a contact Outbo…" at bounding box center [452, 215] width 599 height 389
click at [407, 172] on div "Back to Dashboard Change Sender ID Customers Technicians Select a contact Outbo…" at bounding box center [452, 215] width 599 height 389
click at [739, 28] on icon at bounding box center [744, 28] width 11 height 11
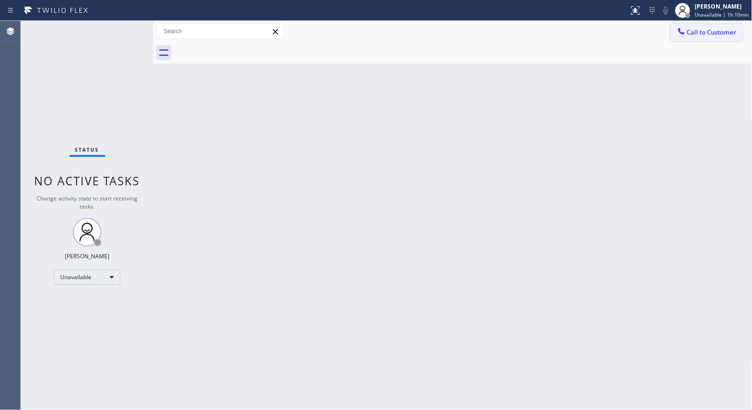
click at [708, 36] on span "Call to Customer" at bounding box center [712, 32] width 50 height 9
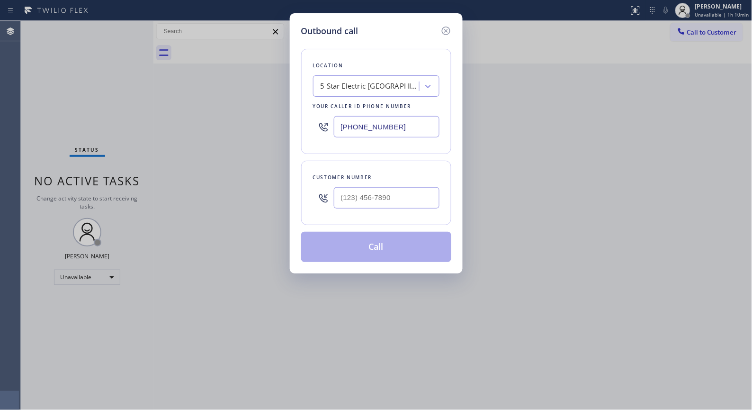
drag, startPoint x: 412, startPoint y: 125, endPoint x: 227, endPoint y: 2, distance: 222.1
click at [233, 75] on div "Outbound call Location 5 Star Electric [GEOGRAPHIC_DATA] Your caller id phone n…" at bounding box center [376, 205] width 752 height 410
paste input "855) 731-4952"
type input "[PHONE_NUMBER]"
click at [380, 199] on input "(___) ___-____" at bounding box center [387, 197] width 106 height 21
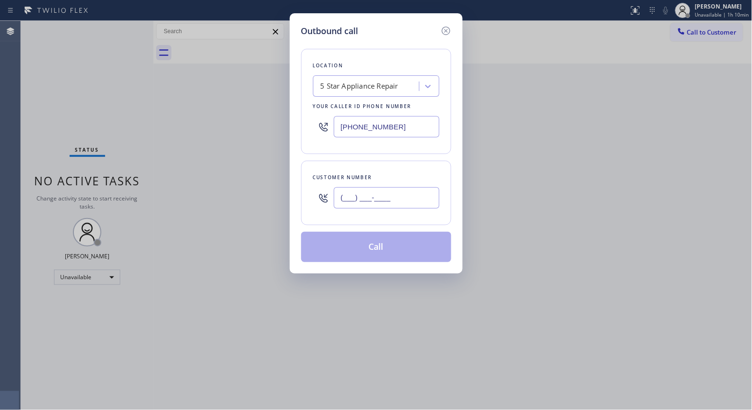
paste input "858) 382-0559"
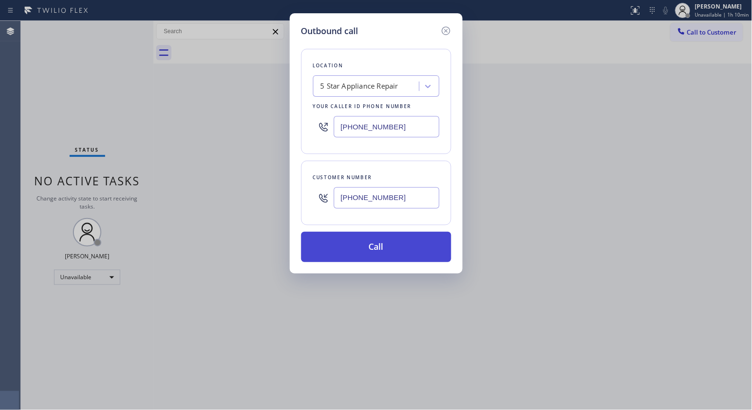
type input "[PHONE_NUMBER]"
click at [408, 247] on button "Call" at bounding box center [376, 247] width 150 height 30
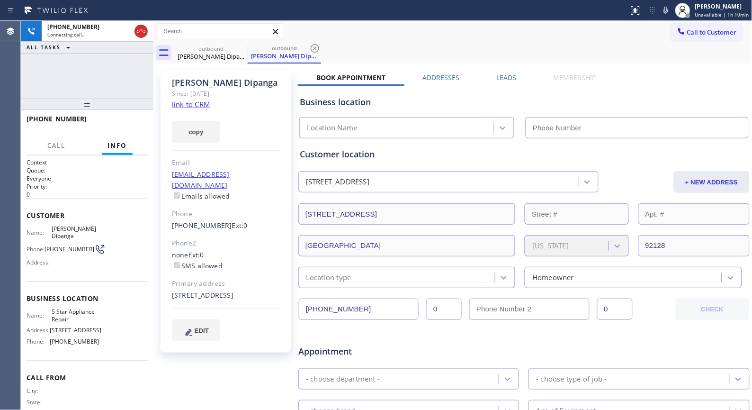
type input "[PHONE_NUMBER]"
click at [319, 50] on icon at bounding box center [314, 48] width 11 height 11
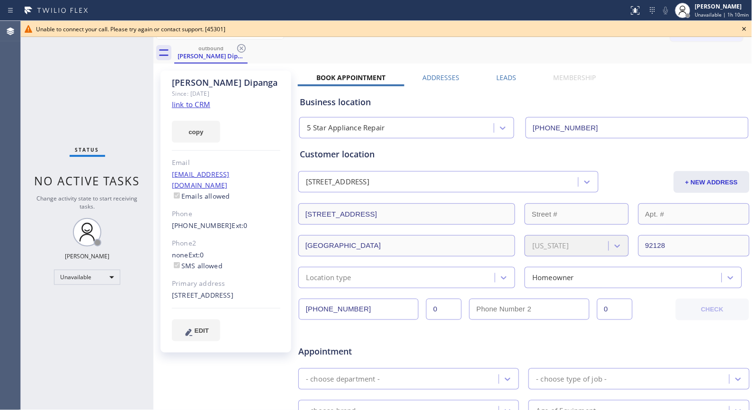
click at [316, 47] on div "outbound [PERSON_NAME] Dipanga" at bounding box center [463, 52] width 578 height 21
click at [242, 49] on icon at bounding box center [241, 48] width 9 height 9
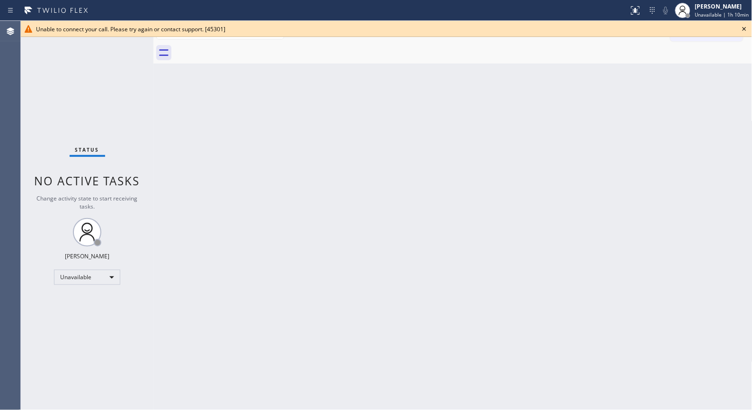
click at [742, 31] on icon at bounding box center [744, 28] width 11 height 11
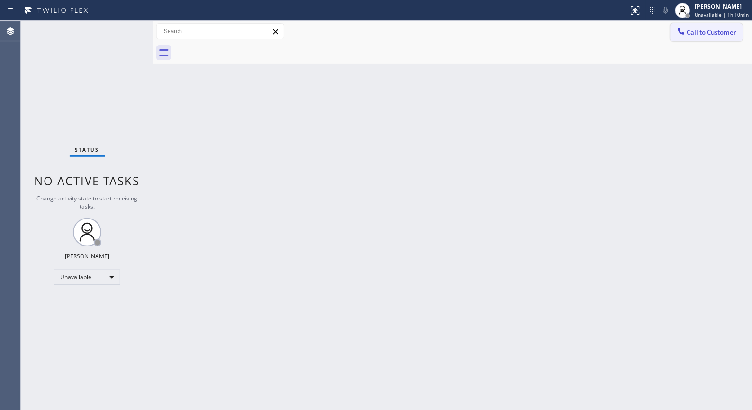
click at [721, 32] on span "Call to Customer" at bounding box center [712, 32] width 50 height 9
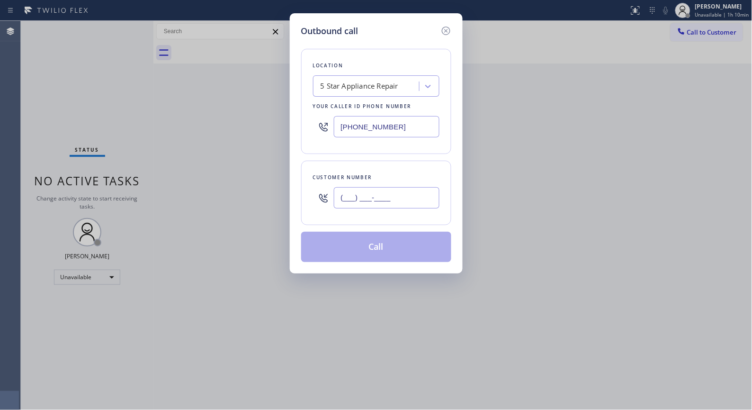
drag, startPoint x: 412, startPoint y: 200, endPoint x: 310, endPoint y: 164, distance: 108.0
click at [318, 195] on div "(___) ___-____" at bounding box center [376, 197] width 126 height 31
paste input "858) 382-0559"
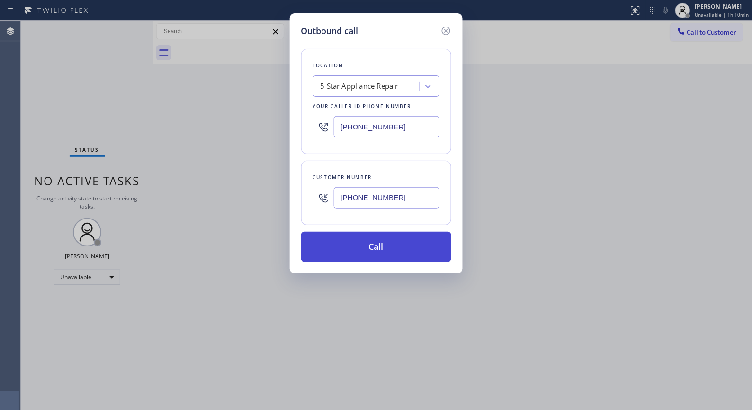
type input "[PHONE_NUMBER]"
click at [398, 244] on button "Call" at bounding box center [376, 247] width 150 height 30
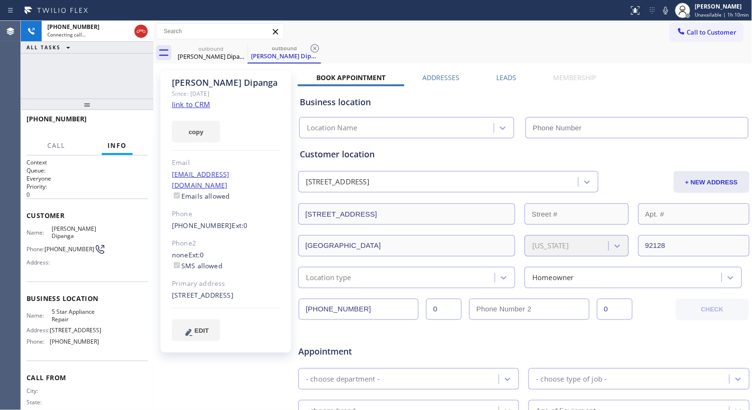
type input "[PHONE_NUMBER]"
click at [313, 49] on icon at bounding box center [314, 48] width 11 height 11
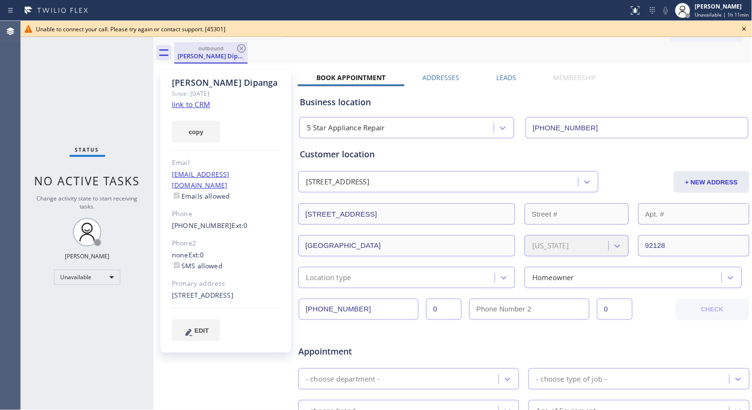
click at [235, 49] on div "outbound" at bounding box center [211, 48] width 72 height 7
click at [240, 46] on icon at bounding box center [241, 48] width 11 height 11
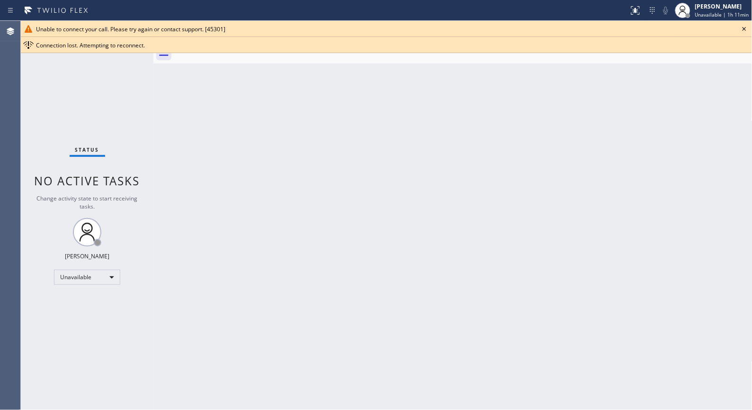
click at [384, 196] on div "Back to Dashboard Change Sender ID Customers Technicians Select a contact Outbo…" at bounding box center [452, 215] width 599 height 389
click at [749, 26] on icon at bounding box center [744, 28] width 11 height 11
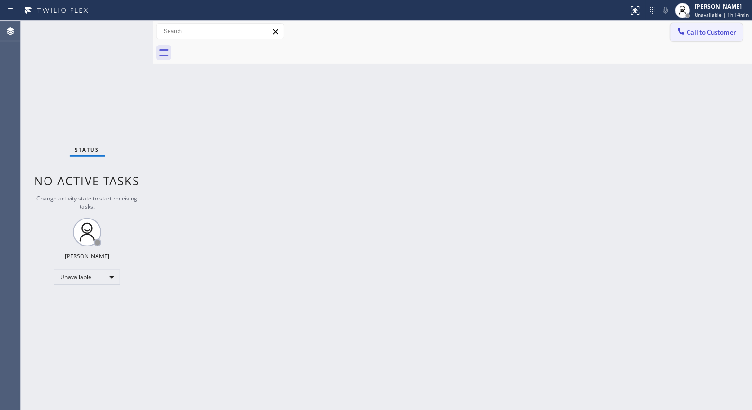
click at [699, 35] on span "Call to Customer" at bounding box center [712, 32] width 50 height 9
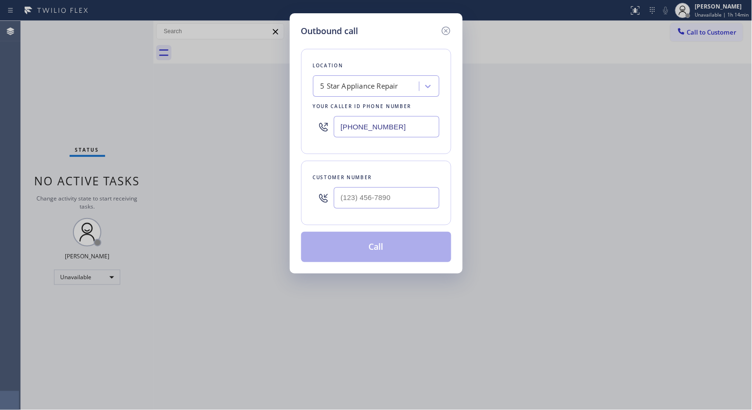
drag, startPoint x: 418, startPoint y: 124, endPoint x: 252, endPoint y: 1, distance: 206.6
click at [242, 63] on div "Outbound call Location 5 Star Appliance Repair Your caller id phone number [PHO…" at bounding box center [376, 205] width 752 height 410
paste input "714) 681-158"
type input "[PHONE_NUMBER]"
click at [365, 197] on input "(___) ___-____" at bounding box center [387, 197] width 106 height 21
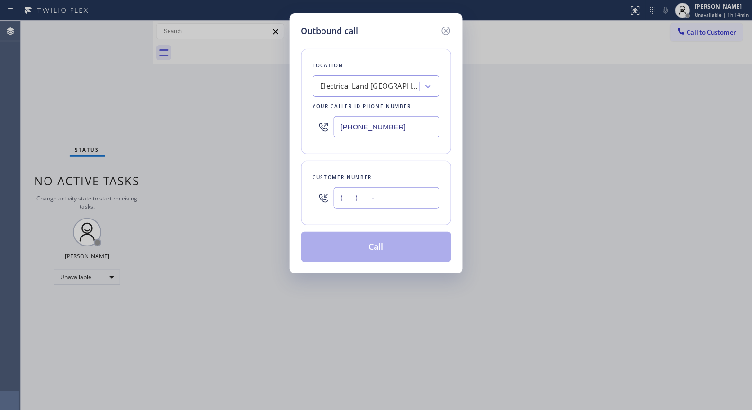
paste input "510) 965-7071"
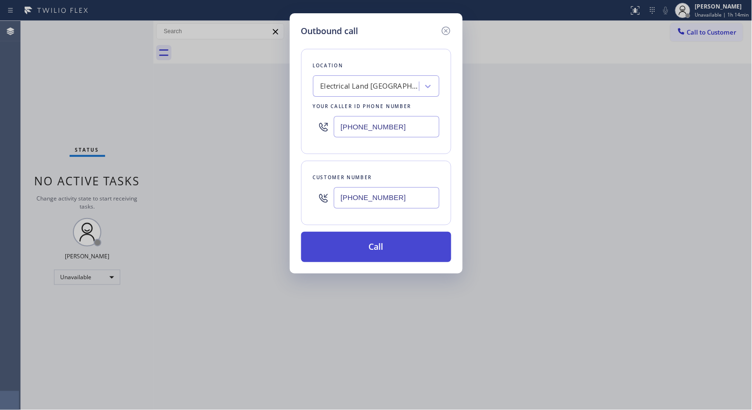
type input "[PHONE_NUMBER]"
click at [386, 251] on button "Call" at bounding box center [376, 247] width 150 height 30
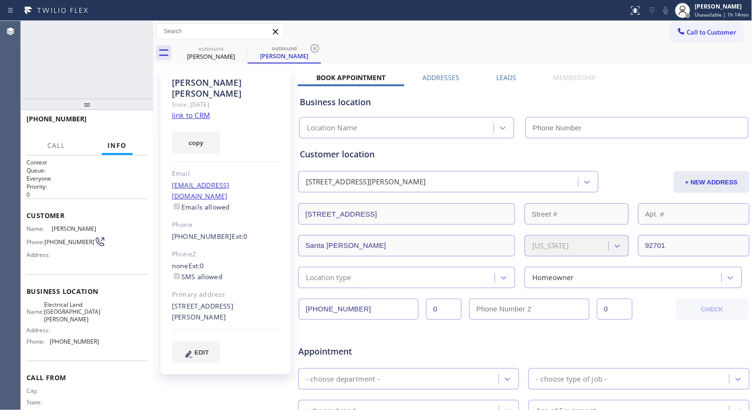
type input "[PHONE_NUMBER]"
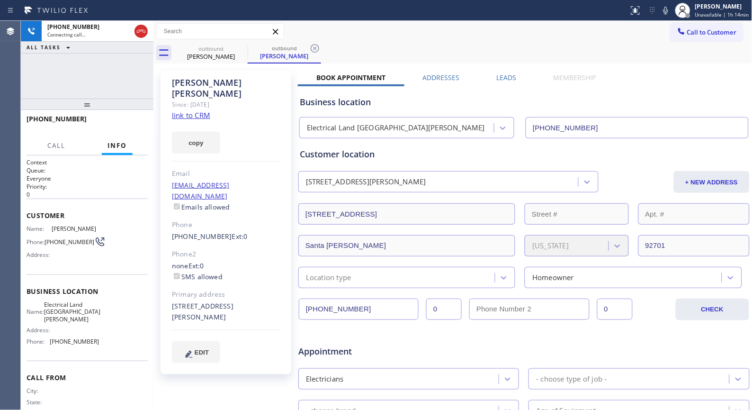
drag, startPoint x: 88, startPoint y: 107, endPoint x: 93, endPoint y: 69, distance: 38.2
click at [93, 69] on div "[PHONE_NUMBER] Connecting call… ALL TASKS ALL TASKS ACTIVE TASKS TASKS IN WRAP …" at bounding box center [87, 215] width 133 height 389
click at [311, 46] on icon at bounding box center [315, 48] width 9 height 9
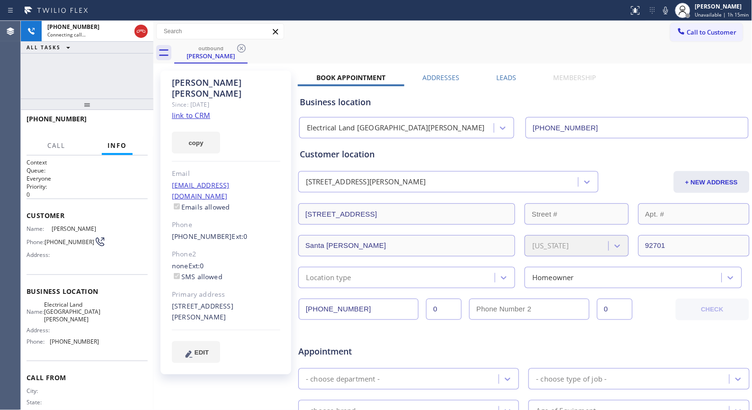
drag, startPoint x: 96, startPoint y: 109, endPoint x: 100, endPoint y: 87, distance: 22.2
click at [99, 89] on div "[PHONE_NUMBER] Connecting call… ALL TASKS ALL TASKS ACTIVE TASKS TASKS IN WRAP …" at bounding box center [87, 215] width 133 height 389
click at [91, 106] on div at bounding box center [87, 103] width 133 height 11
drag, startPoint x: 88, startPoint y: 111, endPoint x: 97, endPoint y: 68, distance: 44.6
click at [97, 68] on div "[PHONE_NUMBER] Connecting call… ALL TASKS ALL TASKS ACTIVE TASKS TASKS IN WRAP …" at bounding box center [87, 215] width 133 height 389
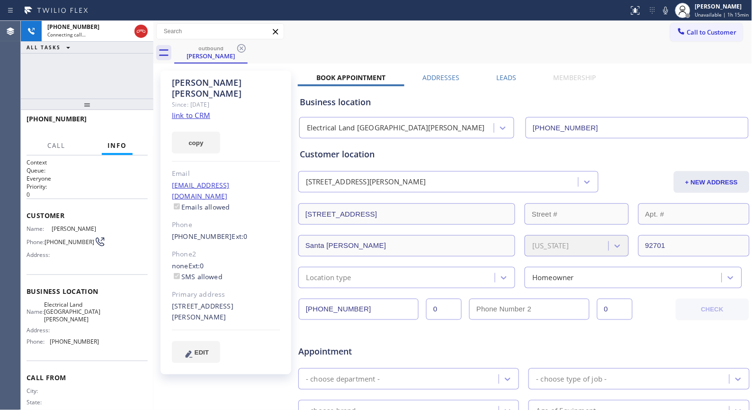
drag, startPoint x: 82, startPoint y: 110, endPoint x: 117, endPoint y: 57, distance: 64.2
click at [111, 63] on div "[PHONE_NUMBER] Connecting call… ALL TASKS ALL TASKS ACTIVE TASKS TASKS IN WRAP …" at bounding box center [87, 215] width 133 height 389
drag, startPoint x: 82, startPoint y: 122, endPoint x: 35, endPoint y: 121, distance: 47.4
click at [35, 121] on div "[PHONE_NUMBER]" at bounding box center [84, 118] width 115 height 9
copy span "5109657071"
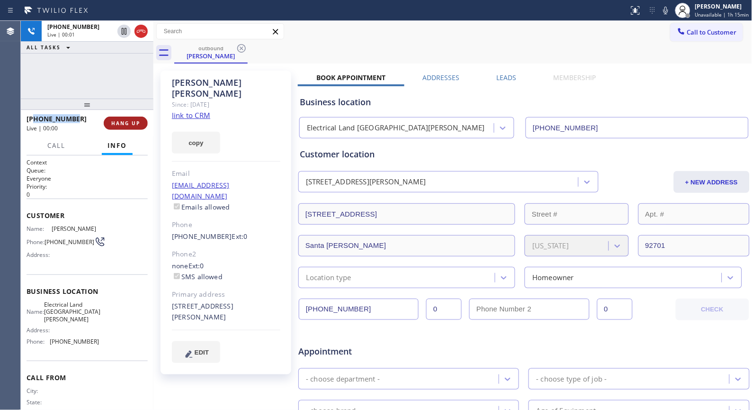
click at [128, 121] on span "HANG UP" at bounding box center [125, 123] width 29 height 7
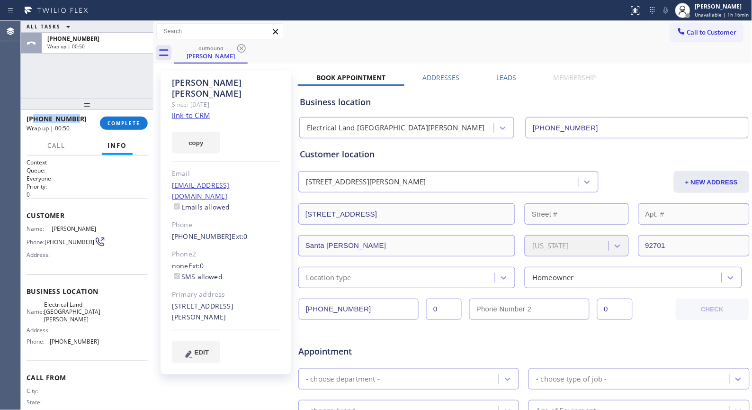
click at [79, 120] on div "[PHONE_NUMBER]" at bounding box center [60, 118] width 67 height 9
drag, startPoint x: 59, startPoint y: 117, endPoint x: 35, endPoint y: 114, distance: 24.9
click at [35, 114] on div "[PHONE_NUMBER] Wrap up | 00:52" at bounding box center [63, 123] width 73 height 25
copy span "5109657071"
click at [121, 120] on span "COMPLETE" at bounding box center [123, 123] width 33 height 7
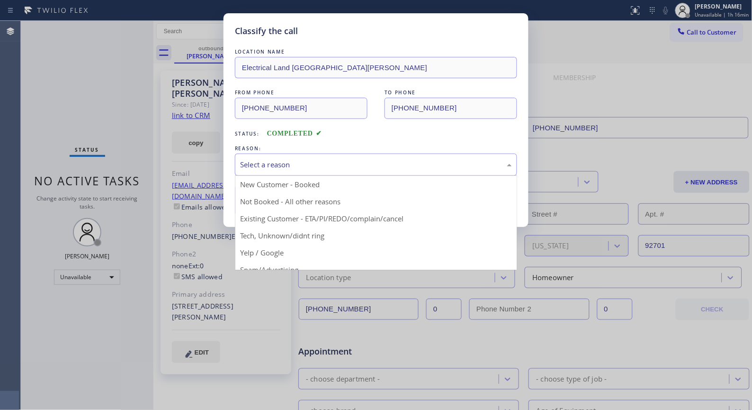
click at [466, 171] on div "Select a reason" at bounding box center [376, 164] width 282 height 22
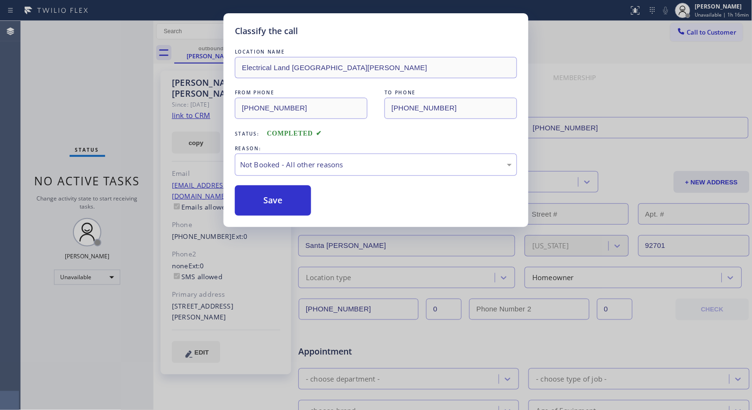
click at [285, 204] on button "Save" at bounding box center [273, 200] width 76 height 30
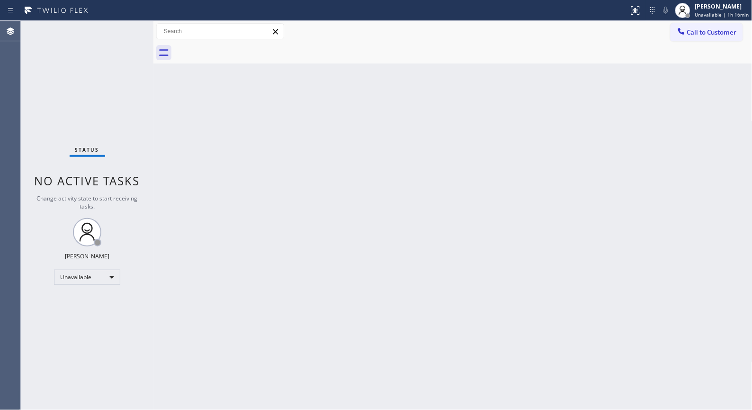
click at [723, 42] on div at bounding box center [463, 52] width 578 height 21
click at [731, 25] on button "Call to Customer" at bounding box center [707, 32] width 72 height 18
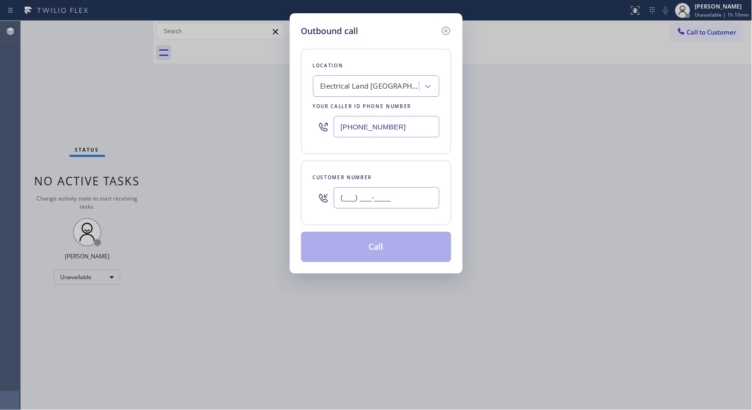
paste input "510) 965-7071"
drag, startPoint x: 397, startPoint y: 197, endPoint x: 286, endPoint y: 199, distance: 111.3
click at [286, 199] on div "Outbound call Location Electrical Land [GEOGRAPHIC_DATA][PERSON_NAME] Your call…" at bounding box center [376, 205] width 752 height 410
type input "[PHONE_NUMBER]"
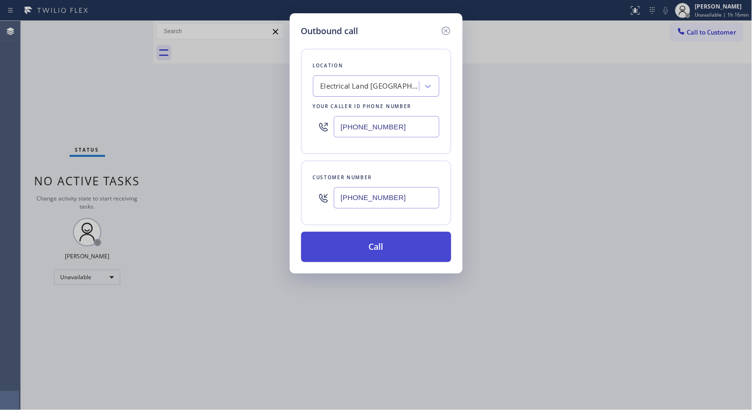
click at [387, 253] on button "Call" at bounding box center [376, 247] width 150 height 30
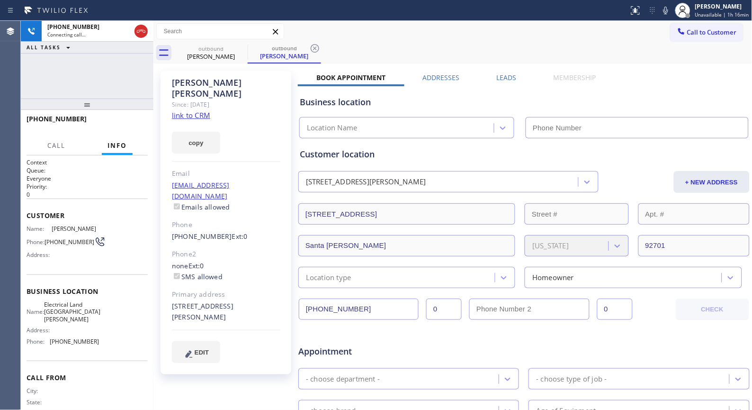
type input "[PHONE_NUMBER]"
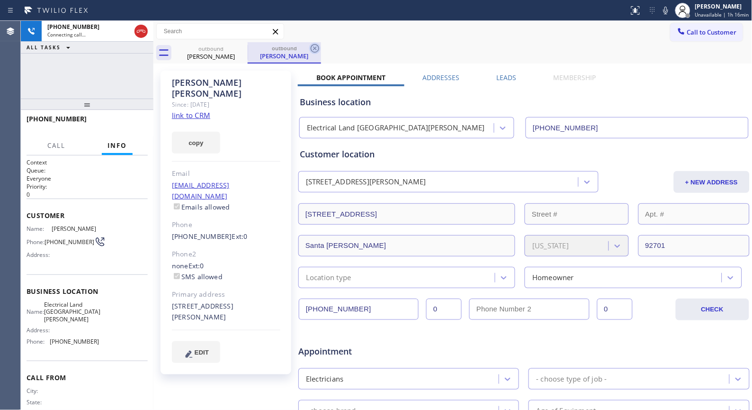
click at [315, 48] on icon at bounding box center [314, 48] width 11 height 11
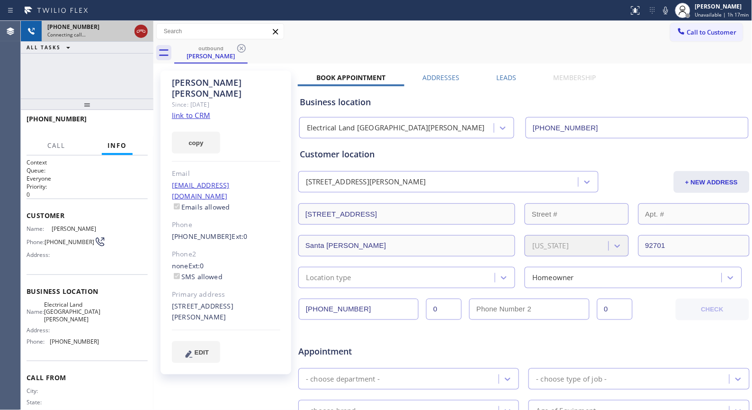
click at [141, 33] on icon at bounding box center [140, 31] width 11 height 11
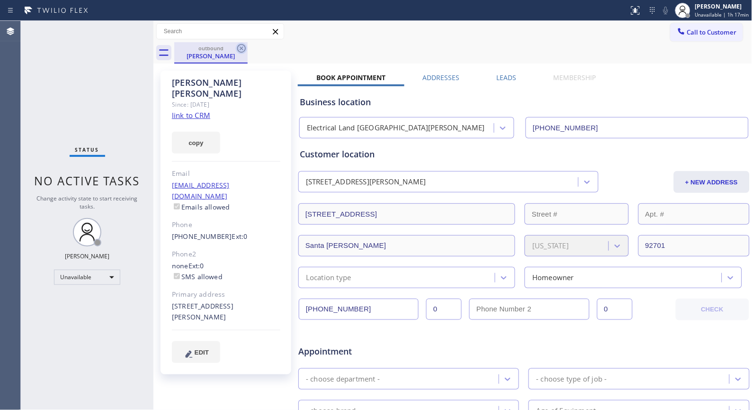
click at [240, 46] on icon at bounding box center [241, 48] width 9 height 9
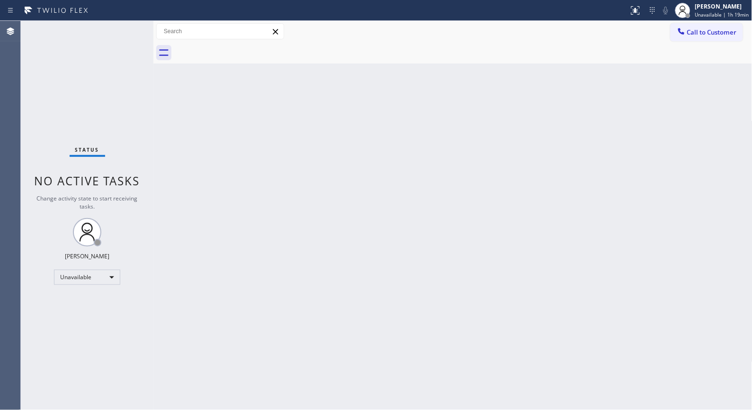
click at [262, 107] on div "Back to Dashboard Change Sender ID Customers Technicians Select a contact Outbo…" at bounding box center [452, 215] width 599 height 389
click at [417, 155] on div "Back to Dashboard Change Sender ID Customers Technicians Select a contact Outbo…" at bounding box center [452, 215] width 599 height 389
click at [719, 16] on span "Unavailable | 1h 42min" at bounding box center [722, 14] width 54 height 7
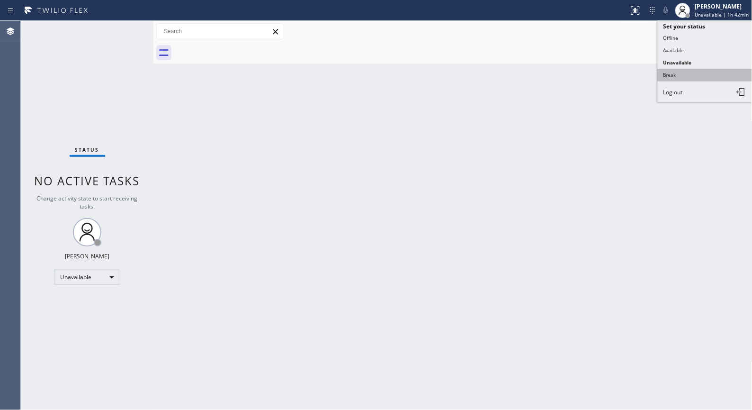
click at [669, 75] on button "Break" at bounding box center [705, 75] width 95 height 12
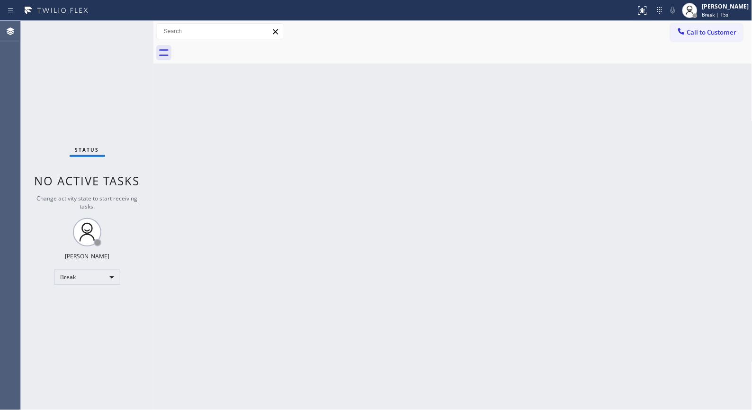
click at [522, 218] on div "Back to Dashboard Change Sender ID Customers Technicians Select a contact Outbo…" at bounding box center [452, 215] width 599 height 389
drag, startPoint x: 713, startPoint y: 9, endPoint x: 703, endPoint y: 26, distance: 20.4
click at [713, 9] on div "[PERSON_NAME]" at bounding box center [725, 6] width 47 height 8
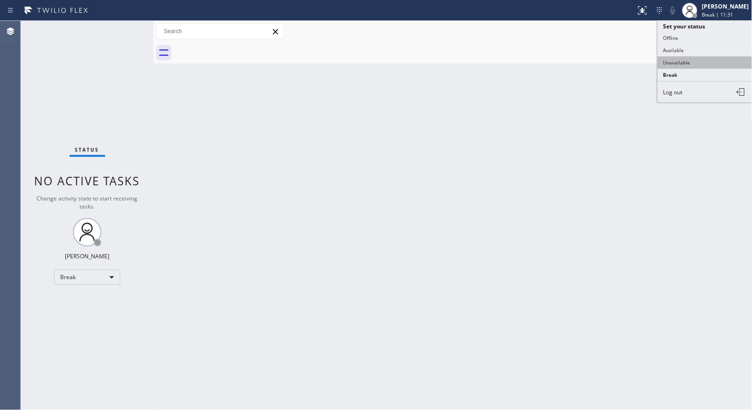
click at [688, 62] on button "Unavailable" at bounding box center [705, 62] width 95 height 12
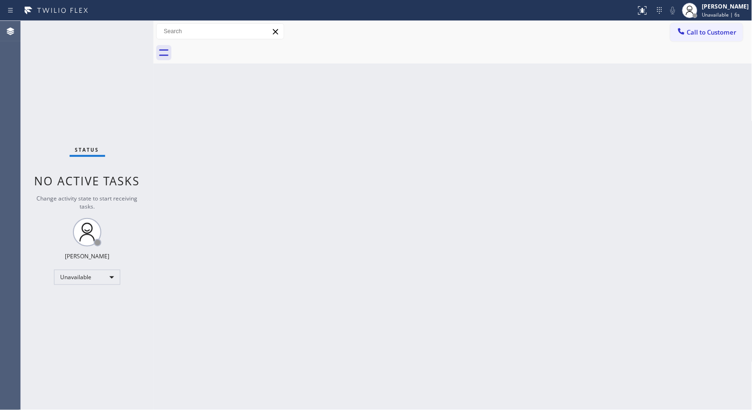
click at [295, 275] on div "Back to Dashboard Change Sender ID Customers Technicians Select a contact Outbo…" at bounding box center [452, 215] width 599 height 389
click at [480, 161] on div "Back to Dashboard Change Sender ID Customers Technicians Select a contact Outbo…" at bounding box center [452, 215] width 599 height 389
click at [349, 153] on div "Back to Dashboard Change Sender ID Customers Technicians Select a contact Outbo…" at bounding box center [452, 215] width 599 height 389
